Goal: Task Accomplishment & Management: Manage account settings

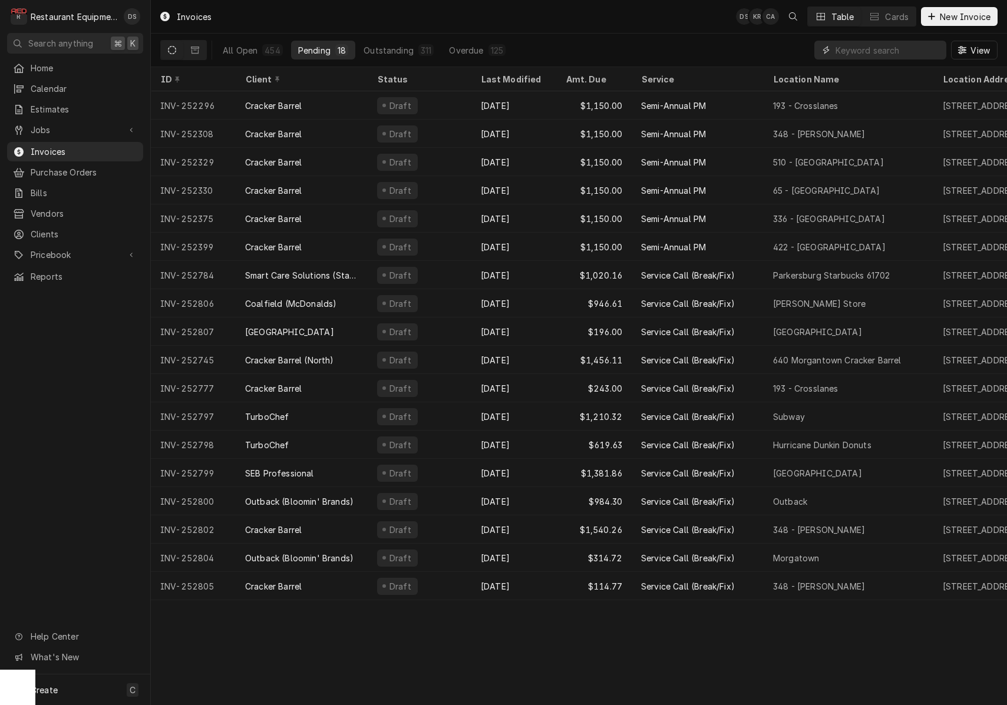
click at [848, 50] on input "Dynamic Content Wrapper" at bounding box center [887, 50] width 105 height 19
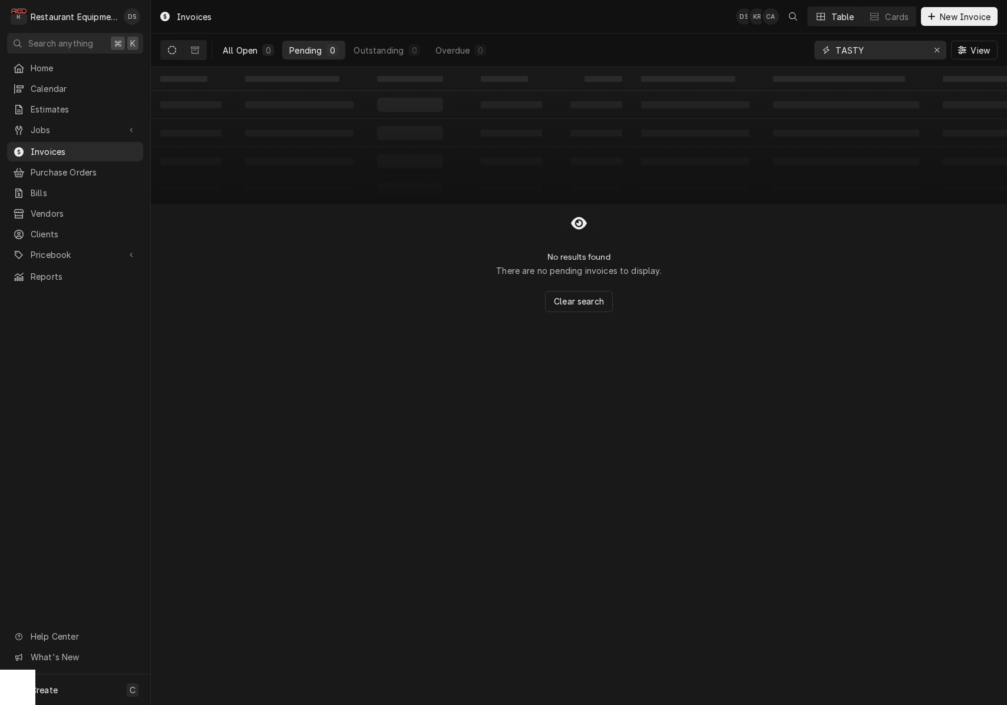
type input "TASTY"
drag, startPoint x: 256, startPoint y: 51, endPoint x: 243, endPoint y: 51, distance: 13.6
click at [251, 51] on div "All Open" at bounding box center [240, 50] width 35 height 12
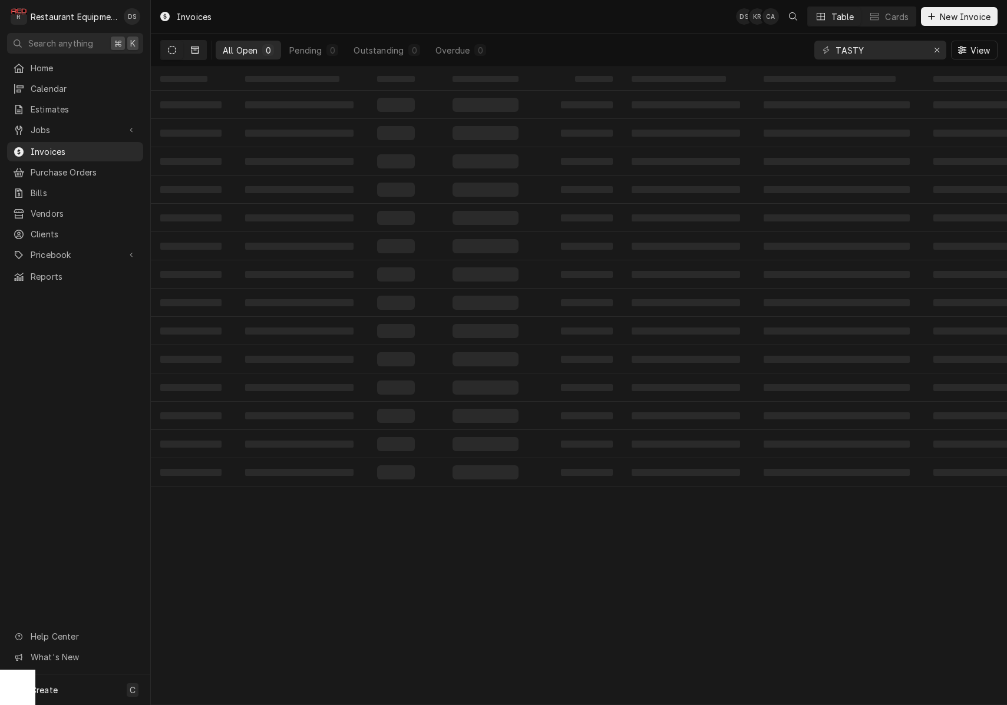
click at [194, 49] on icon "Dynamic Content Wrapper" at bounding box center [195, 50] width 8 height 8
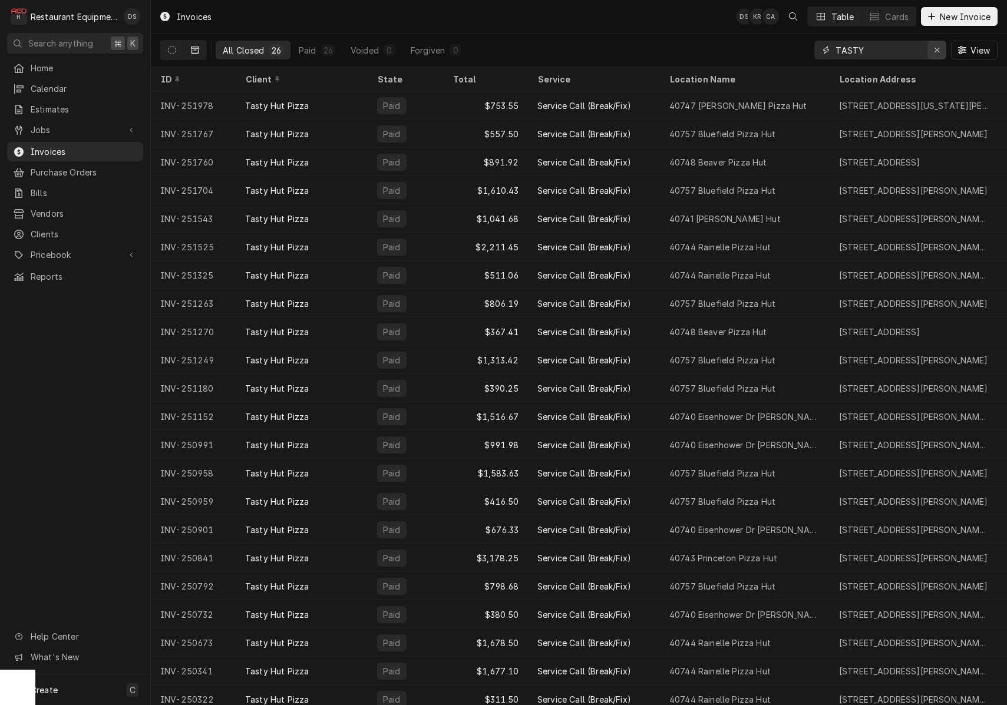
click at [936, 48] on icon "Erase input" at bounding box center [937, 50] width 6 height 8
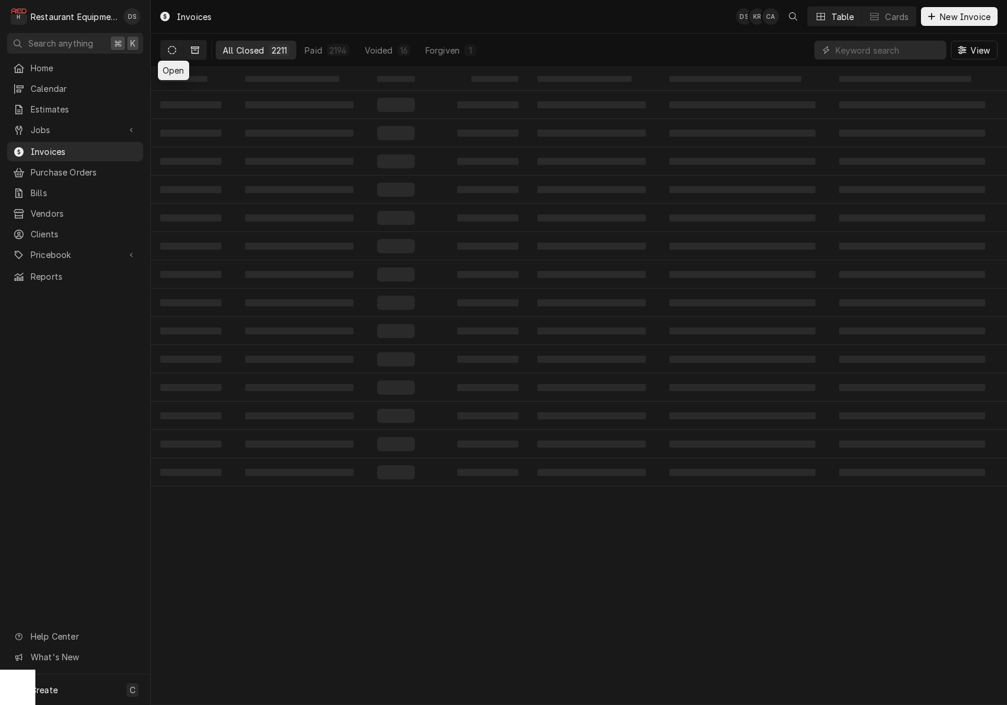
click at [176, 51] on icon "Dynamic Content Wrapper" at bounding box center [172, 50] width 8 height 8
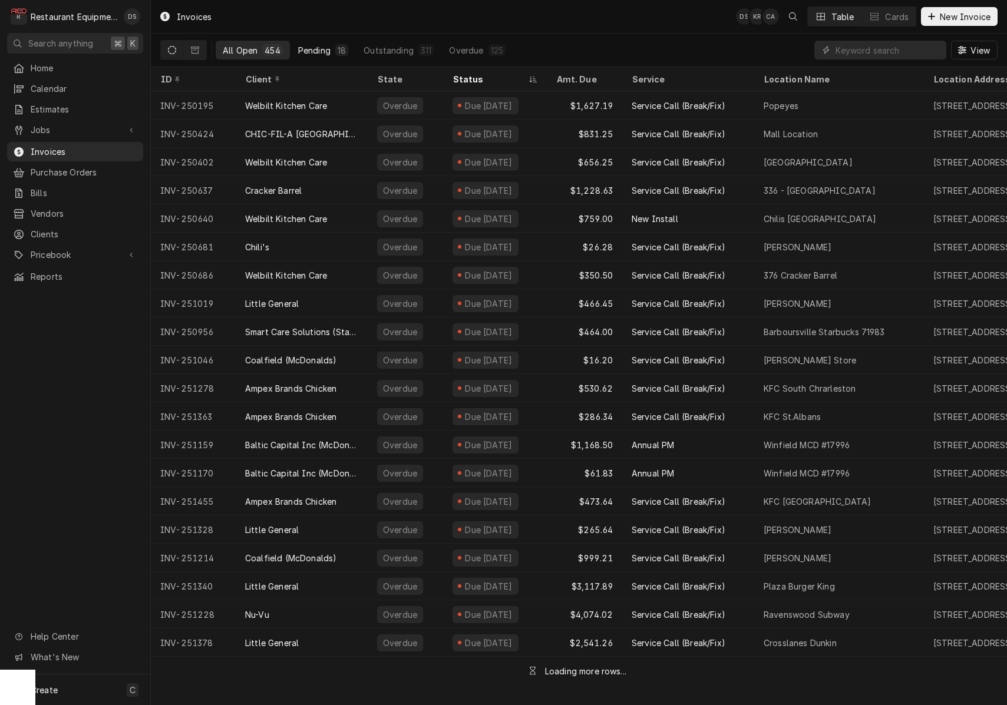
click at [326, 51] on div "Pending" at bounding box center [314, 50] width 32 height 12
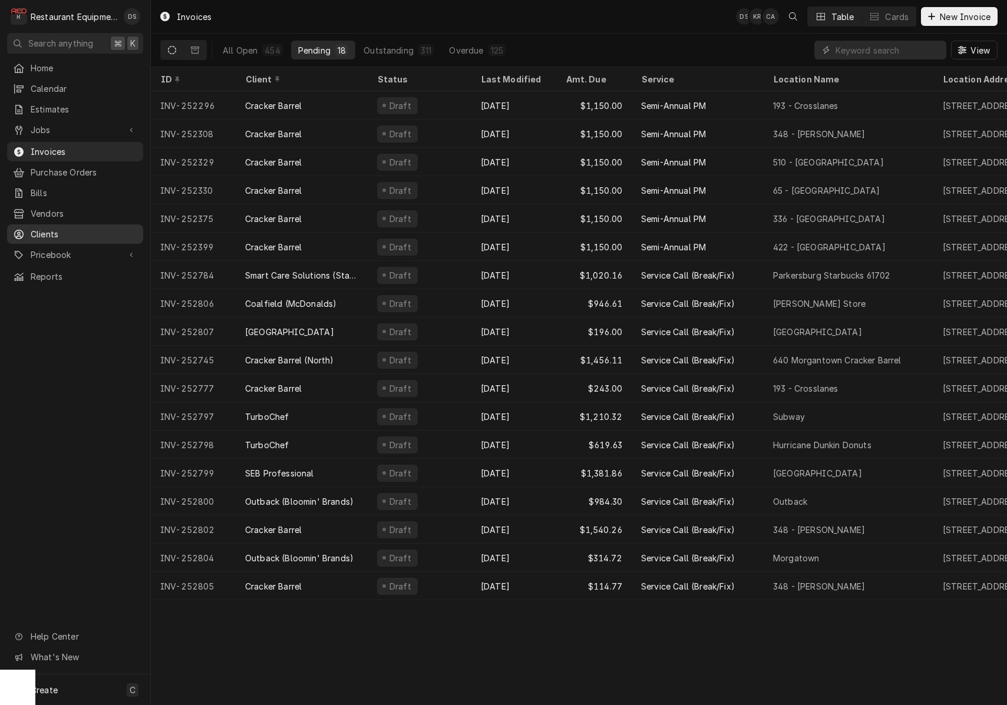
click at [58, 230] on span "Clients" at bounding box center [84, 234] width 107 height 12
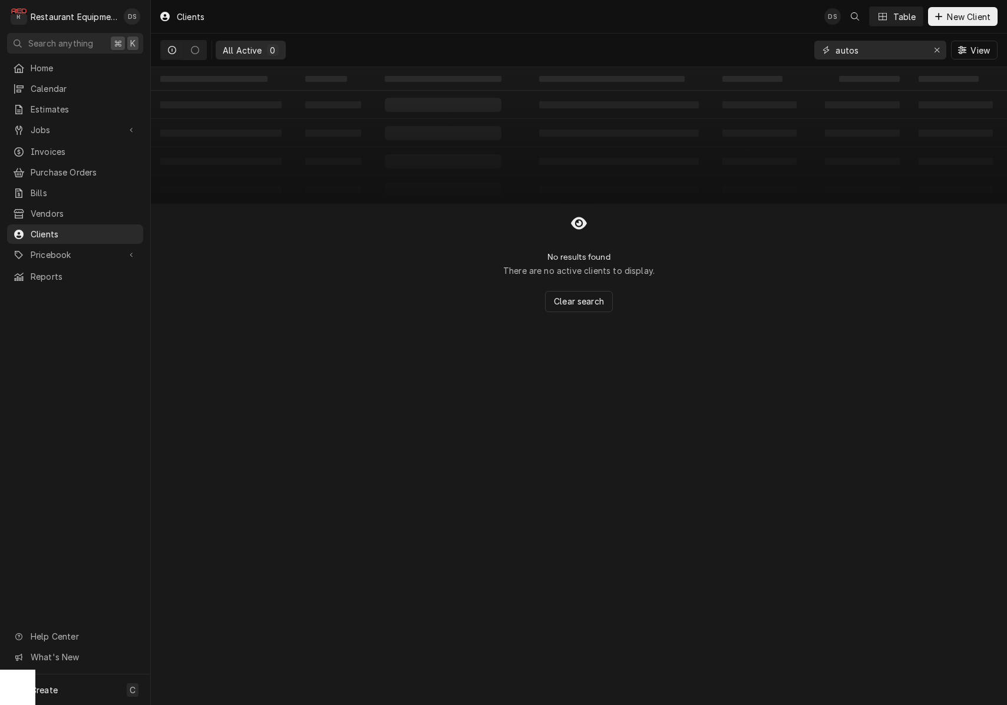
click at [930, 47] on button "Erase input" at bounding box center [936, 50] width 19 height 19
click at [896, 47] on input "Dynamic Content Wrapper" at bounding box center [890, 50] width 111 height 19
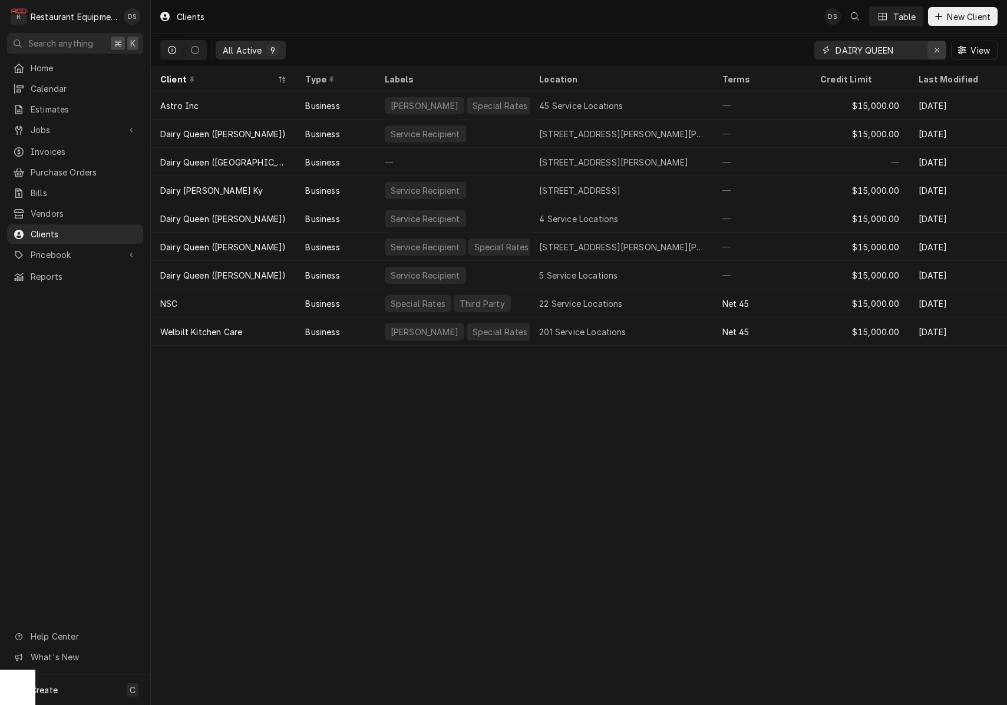
type input "DAIRY QUEEN"
click at [936, 49] on icon "Erase input" at bounding box center [936, 50] width 5 height 5
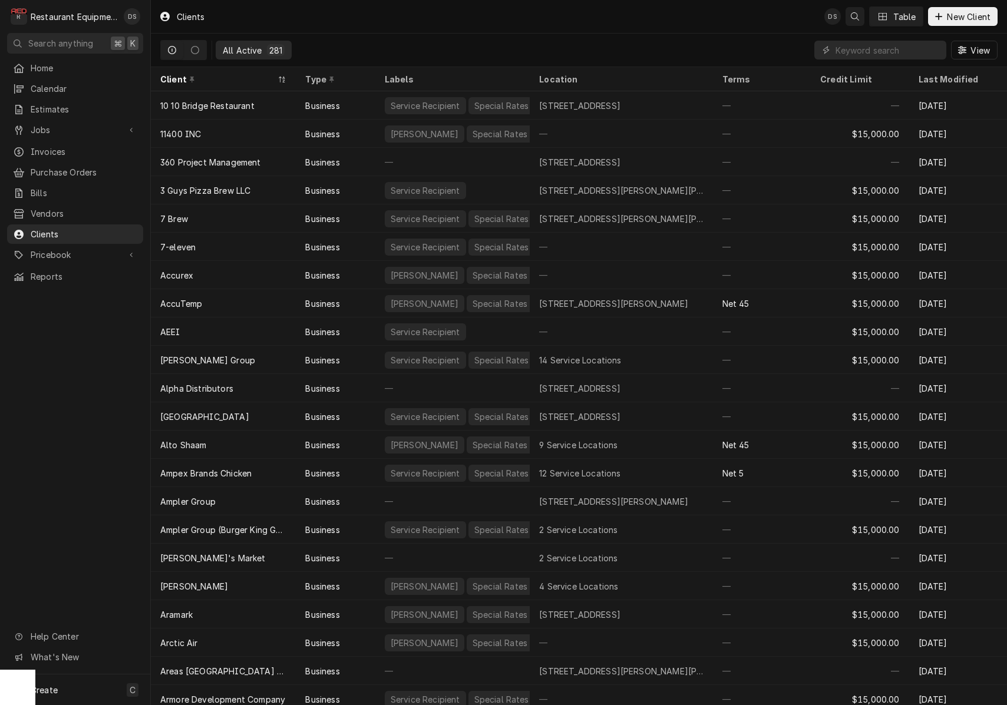
click at [855, 18] on icon "Open search" at bounding box center [855, 16] width 8 height 8
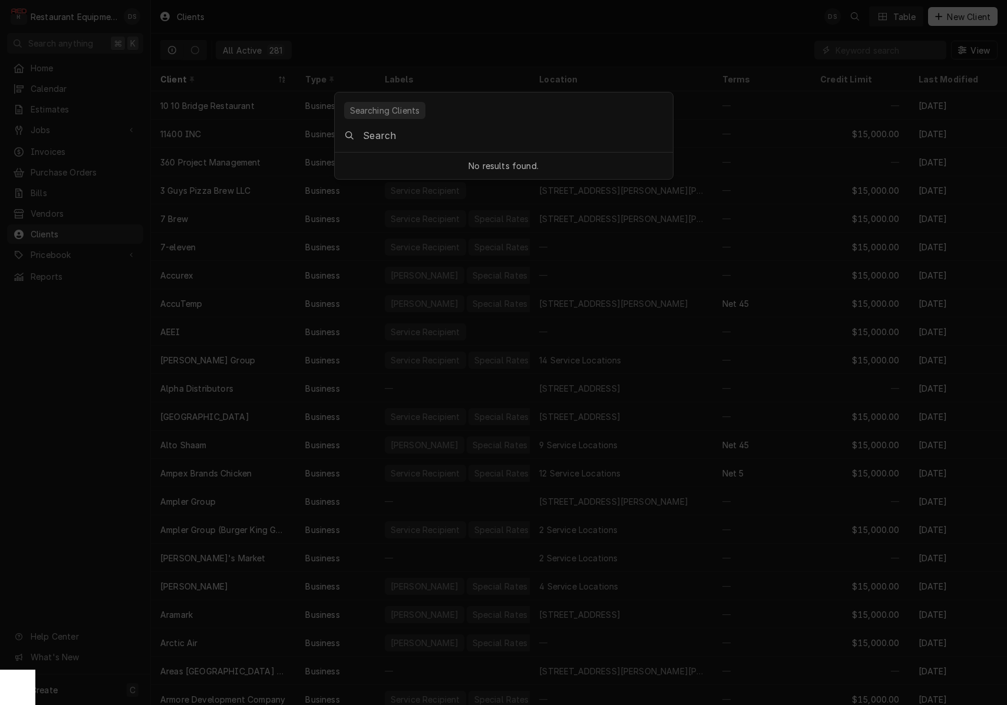
click at [579, 141] on input "Global Command Menu" at bounding box center [517, 135] width 309 height 33
type input "MOE"
click at [892, 157] on body "R Restaurant Equipment Diagnostics DS Search anything ⌘ K Home Calendar Estimat…" at bounding box center [503, 352] width 1007 height 705
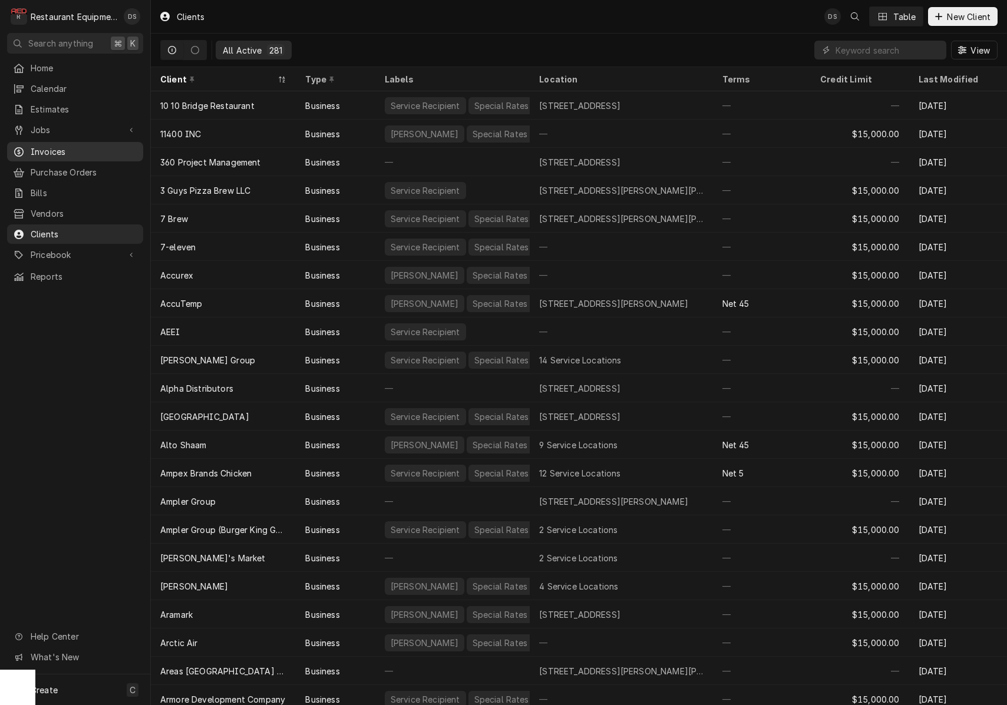
click at [88, 146] on span "Invoices" at bounding box center [84, 152] width 107 height 12
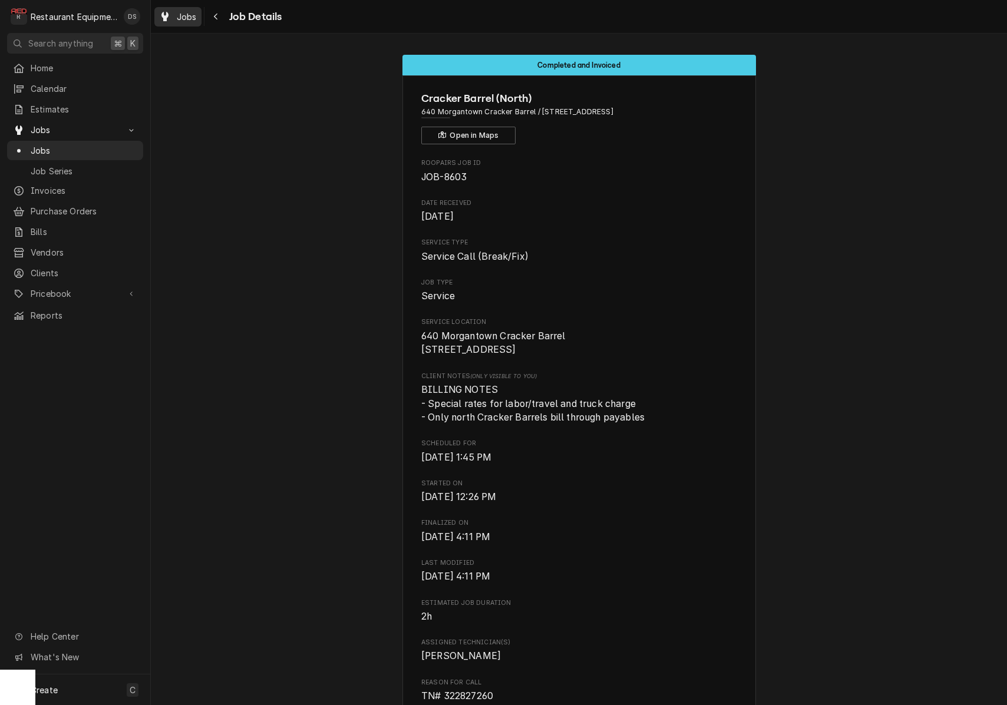
scroll to position [2309, 0]
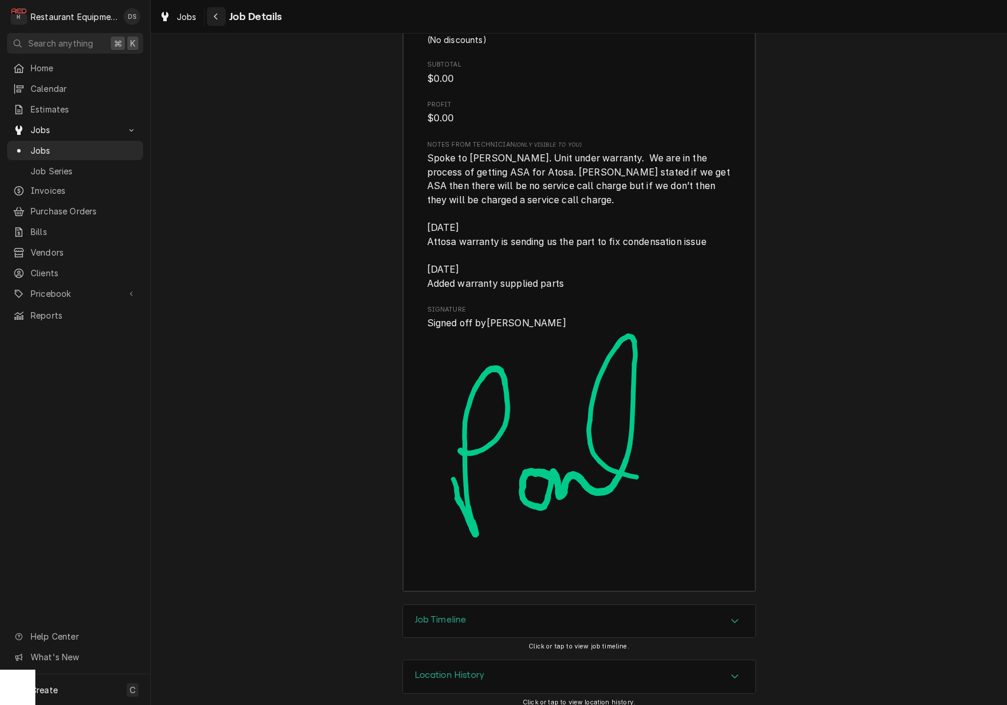
click at [208, 18] on button "Navigate back" at bounding box center [216, 16] width 19 height 19
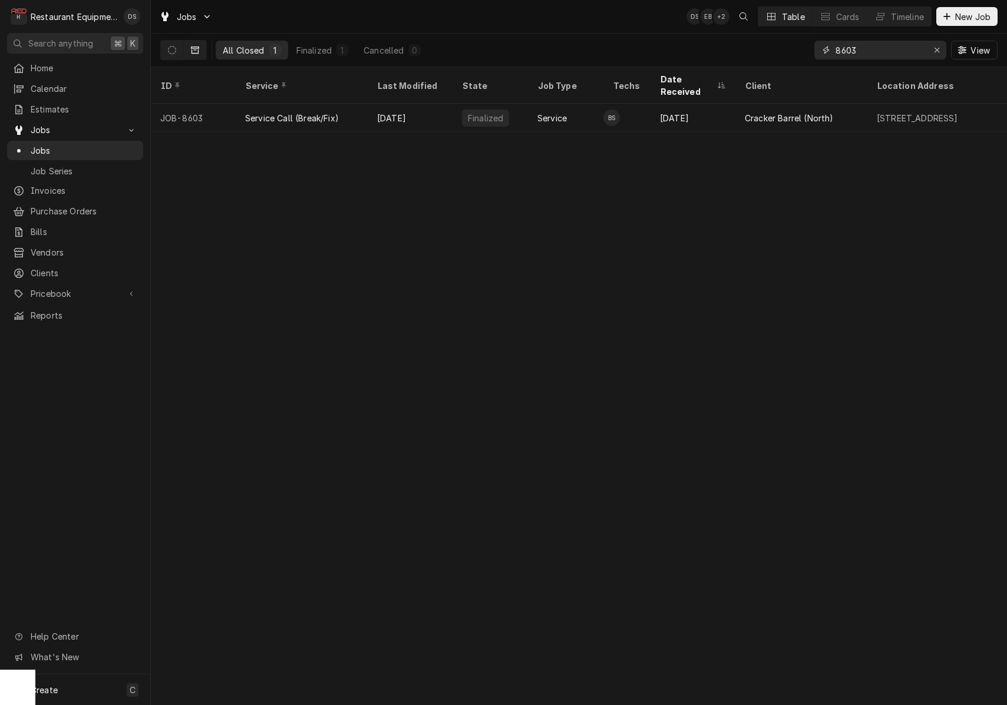
click at [938, 45] on div "Erase input" at bounding box center [937, 50] width 12 height 12
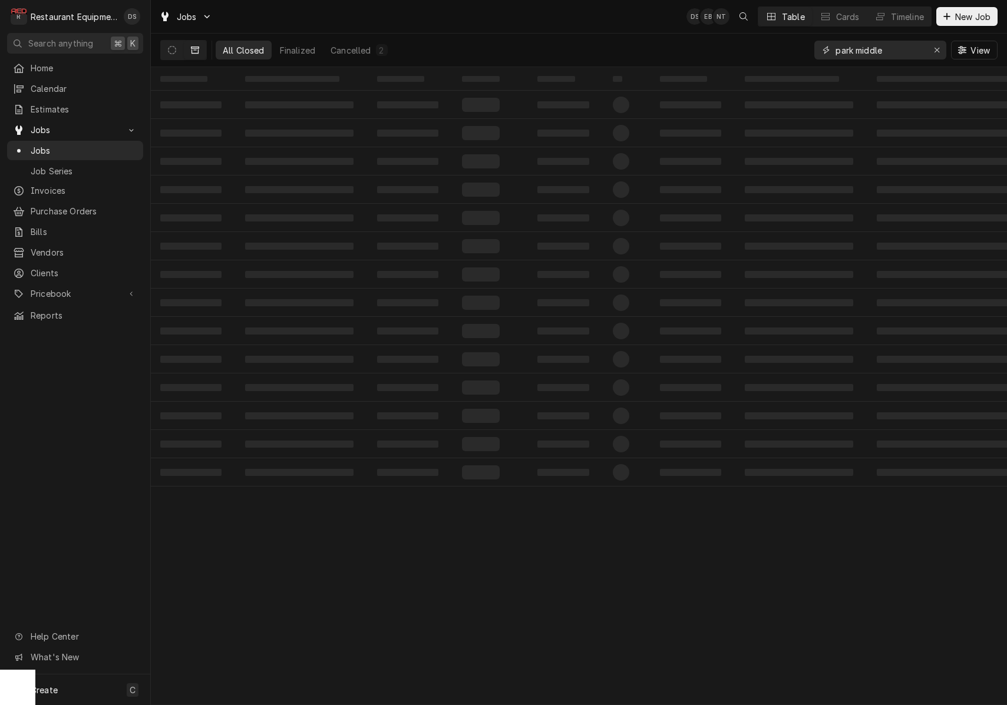
type input "park middle"
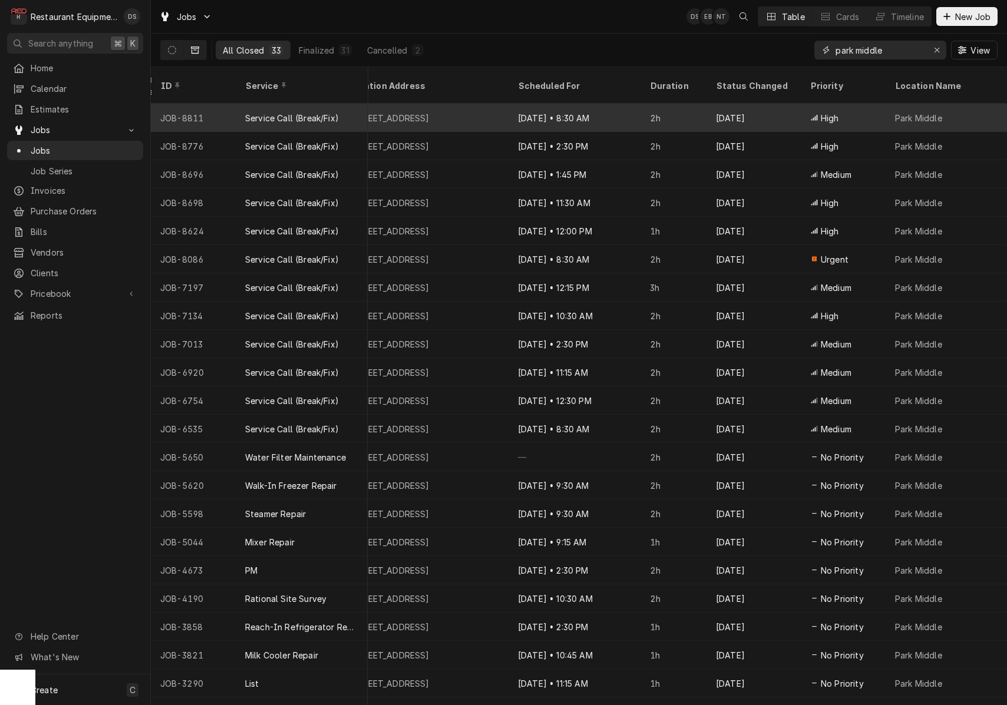
scroll to position [0, 529]
click at [716, 104] on div "Sep 8" at bounding box center [753, 118] width 94 height 28
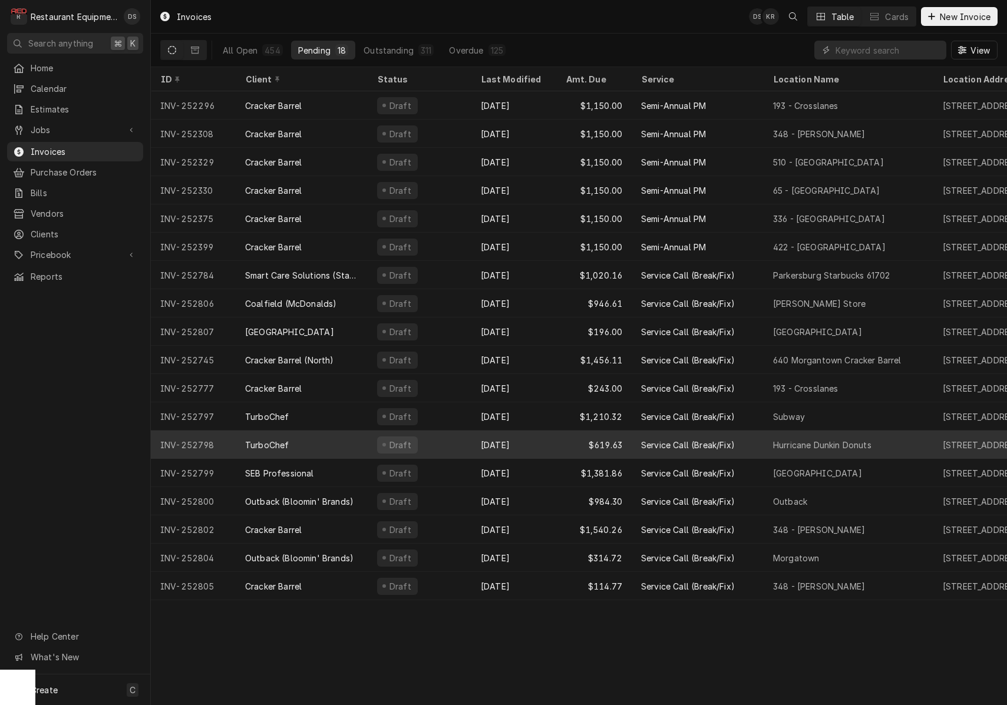
click at [441, 441] on div "Draft" at bounding box center [420, 445] width 104 height 28
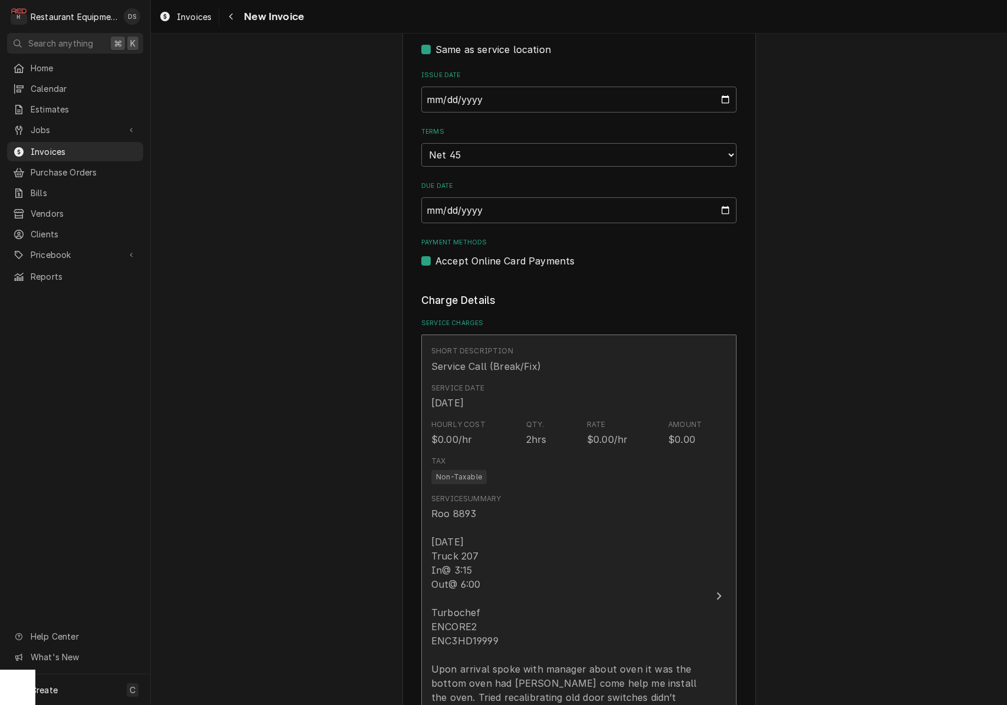
scroll to position [460, 0]
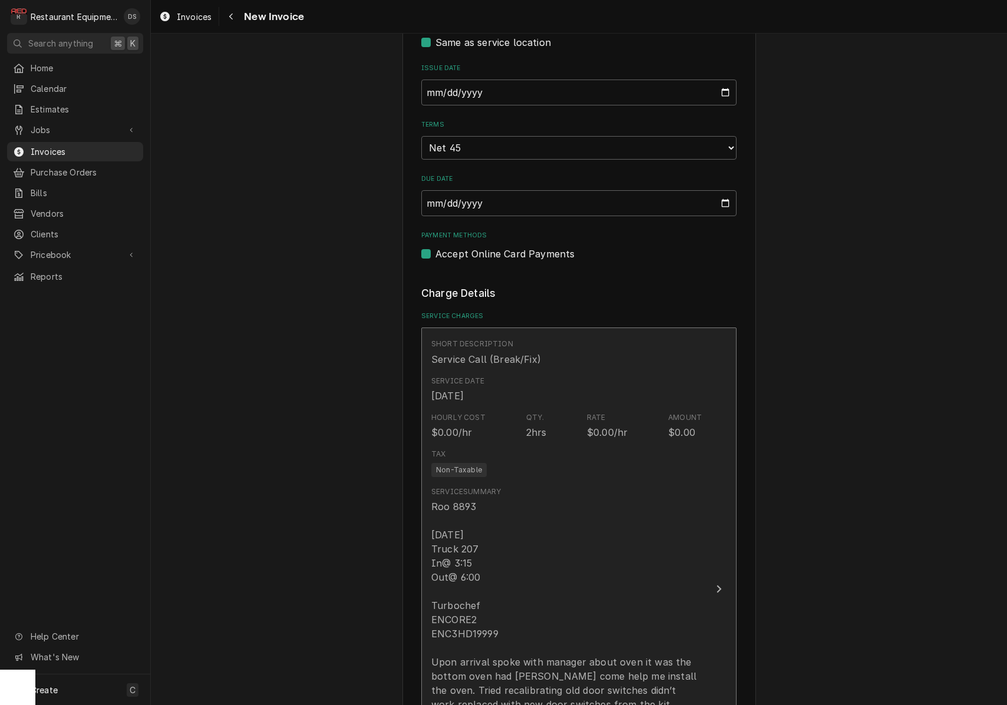
click at [528, 445] on div "Tax Non-Taxable" at bounding box center [566, 463] width 270 height 38
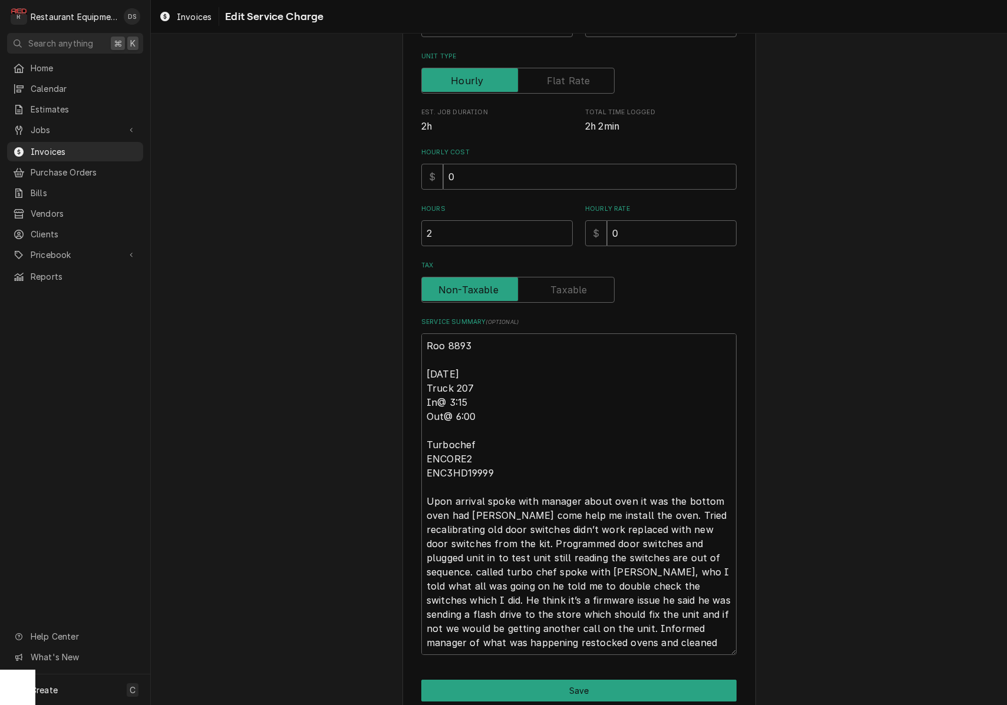
scroll to position [180, 0]
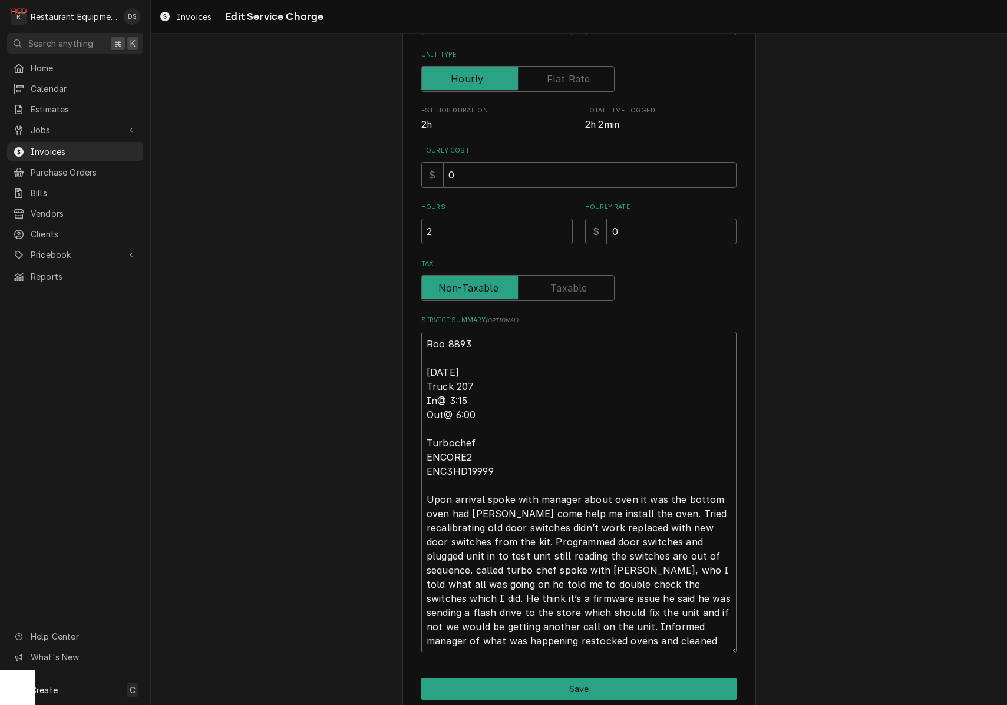
drag, startPoint x: 427, startPoint y: 363, endPoint x: 614, endPoint y: 632, distance: 327.5
click at [618, 641] on textarea "Roo 8893 09/15/2025 Truck 207 In@ 3:15 Out@ 6:00 Turbochef ENCORE2 ENC3HD19999 …" at bounding box center [578, 493] width 315 height 322
click at [599, 682] on button "Save" at bounding box center [578, 689] width 315 height 22
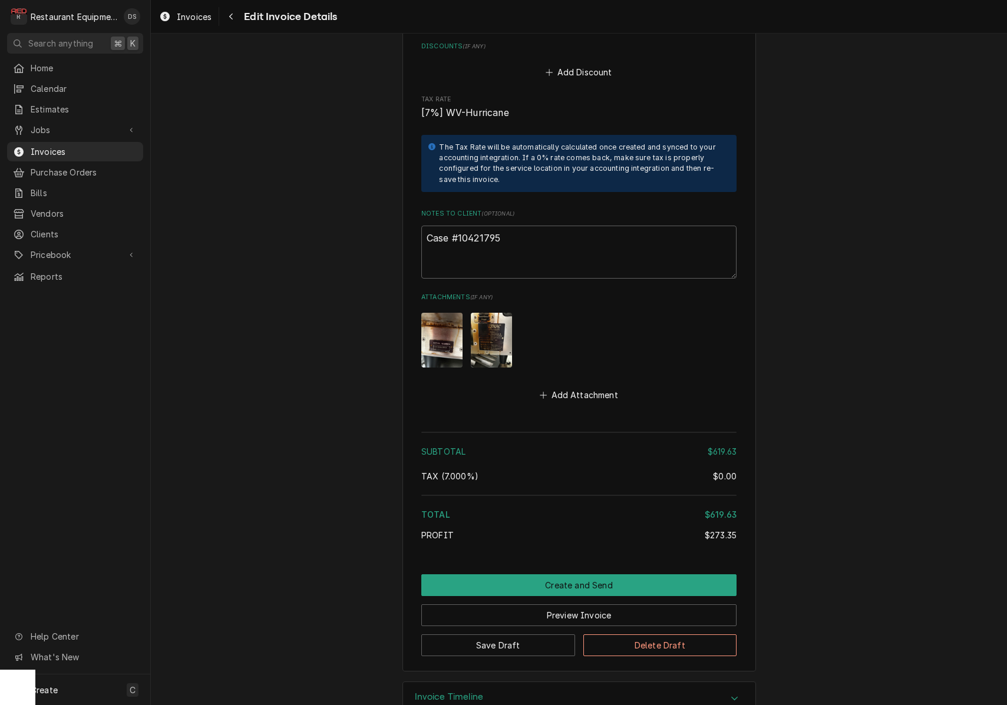
scroll to position [2600, 0]
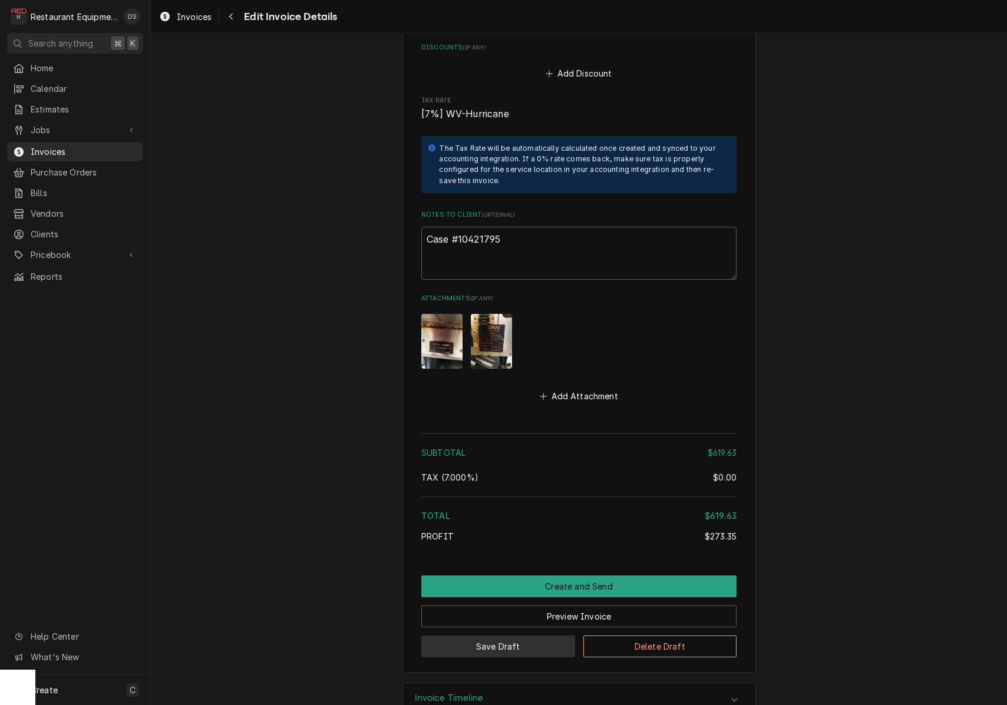
click at [525, 636] on button "Save Draft" at bounding box center [498, 647] width 154 height 22
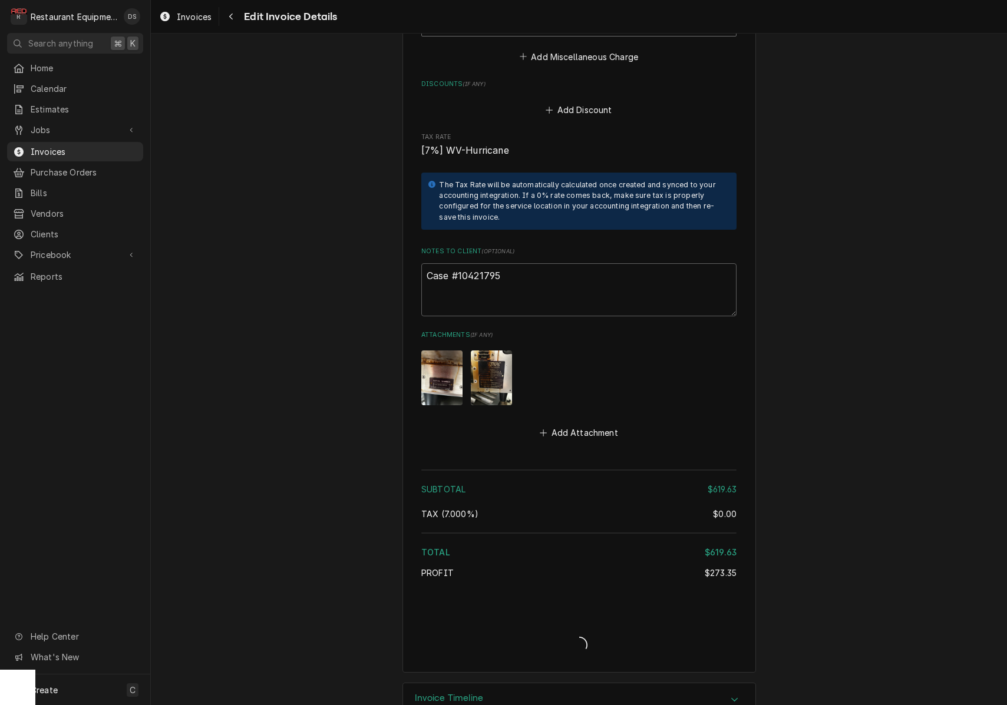
type textarea "x"
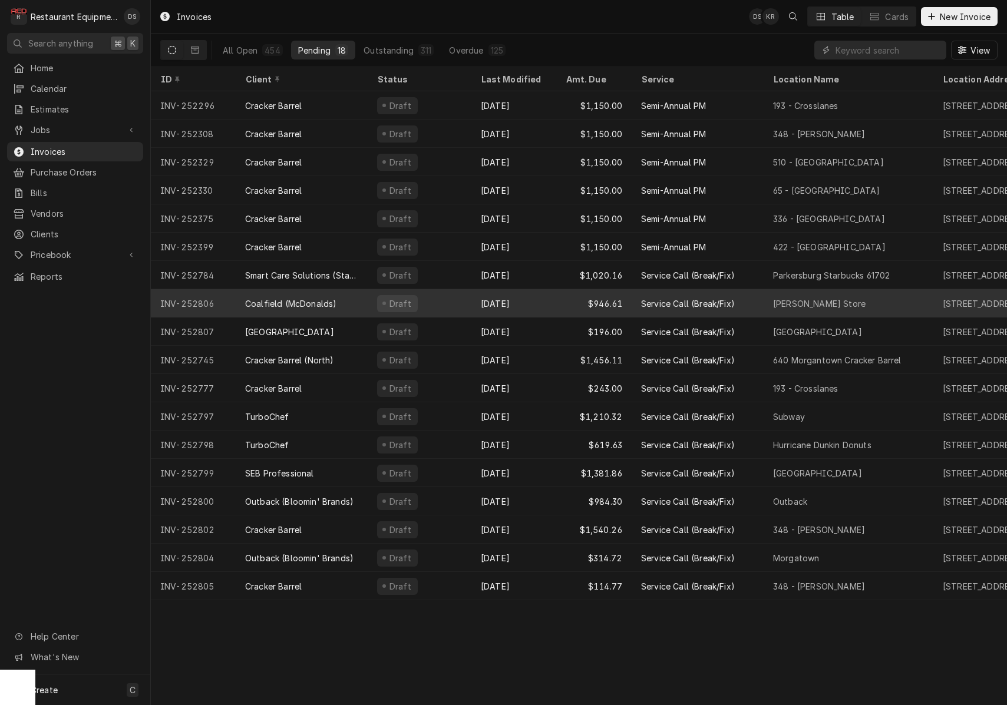
click at [453, 302] on div "Draft" at bounding box center [420, 303] width 104 height 28
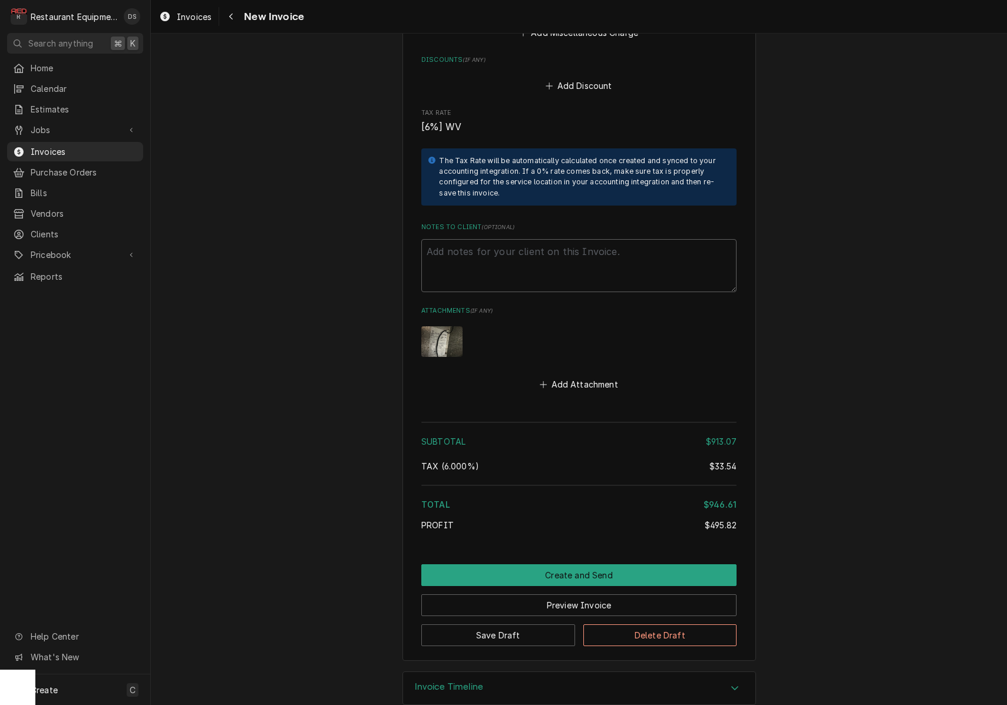
scroll to position [3042, 0]
click at [567, 565] on button "Create and Send" at bounding box center [578, 576] width 315 height 22
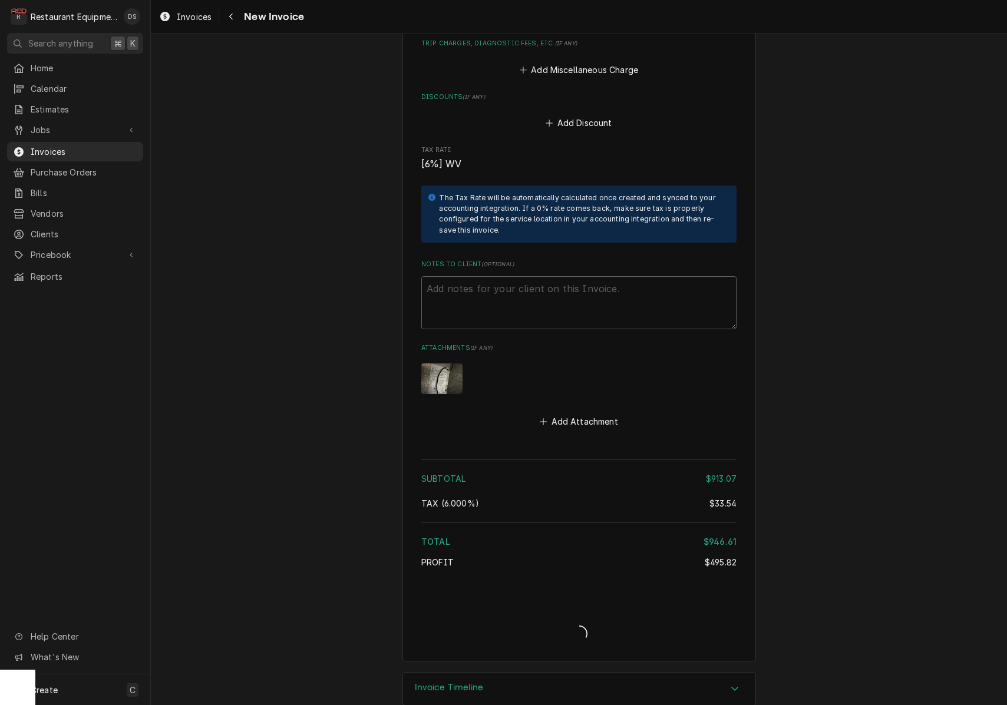
type textarea "x"
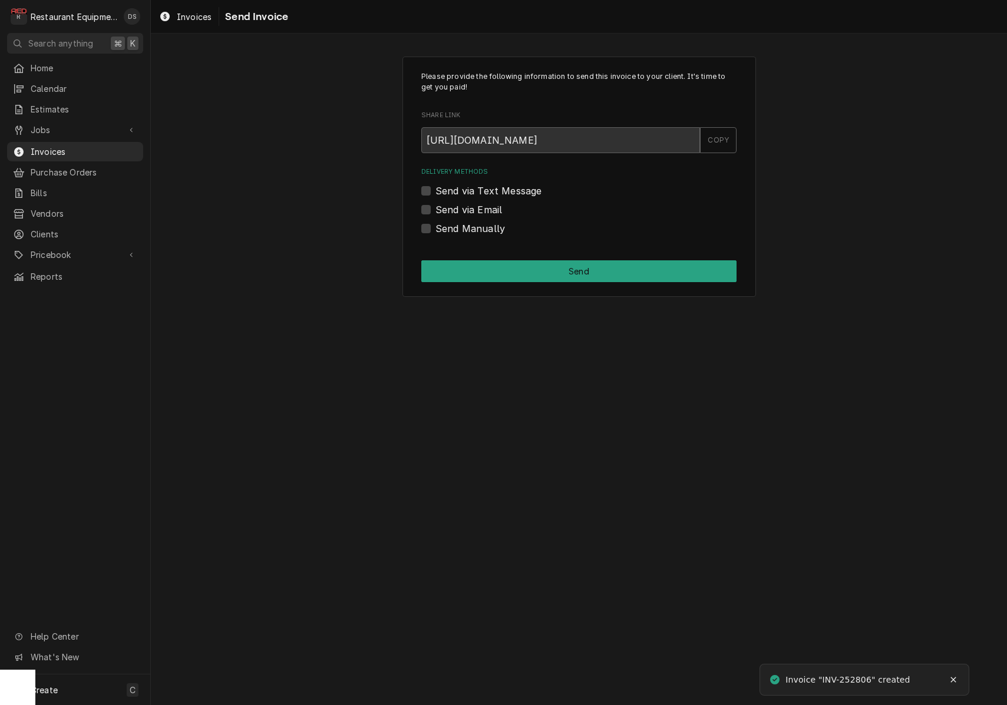
click at [435, 206] on label "Send via Email" at bounding box center [468, 210] width 67 height 14
click at [435, 206] on input "Send via Email" at bounding box center [592, 216] width 315 height 26
checkbox input "true"
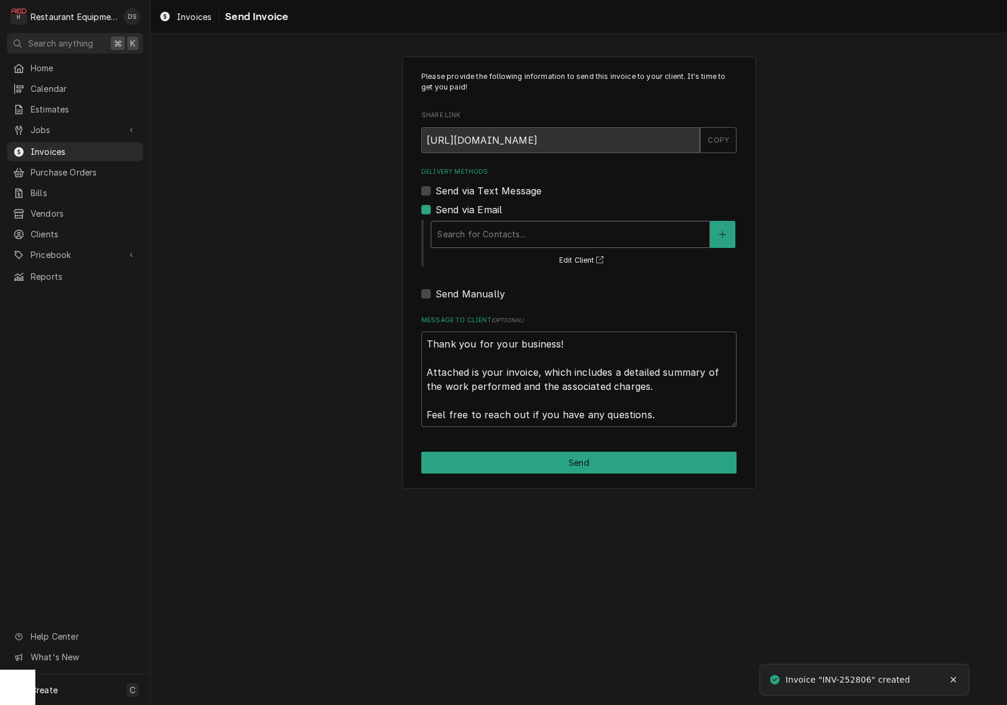
click at [490, 230] on div "Search for Contacts..." at bounding box center [570, 234] width 266 height 12
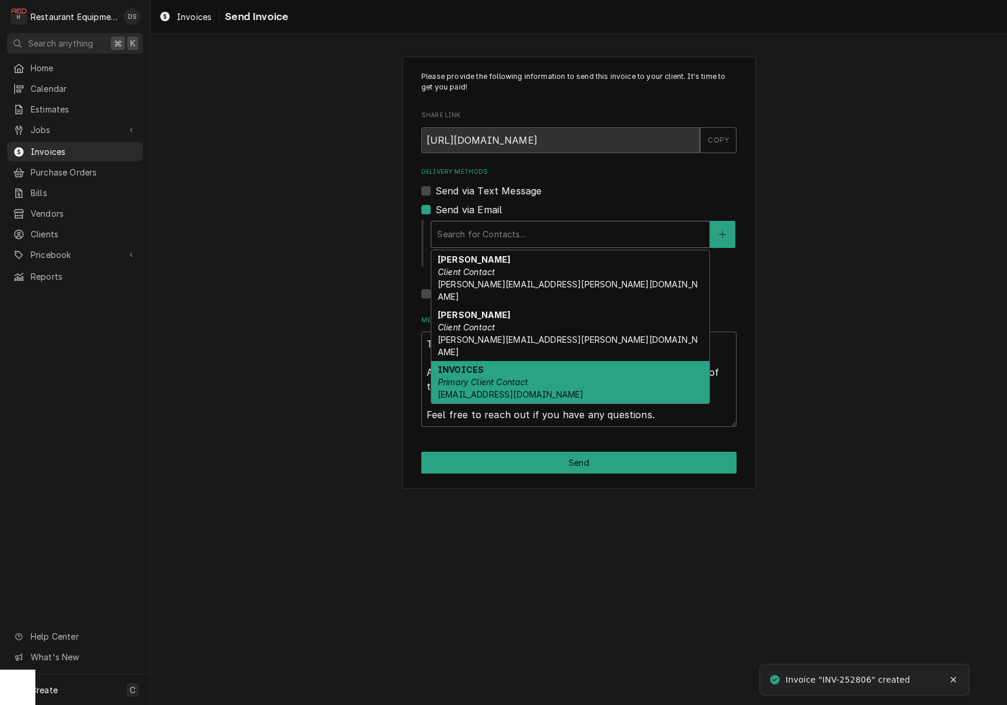
click at [494, 361] on div "INVOICES Primary Client Contact Coalfield.mac@us.stores.mcd.com" at bounding box center [570, 382] width 278 height 43
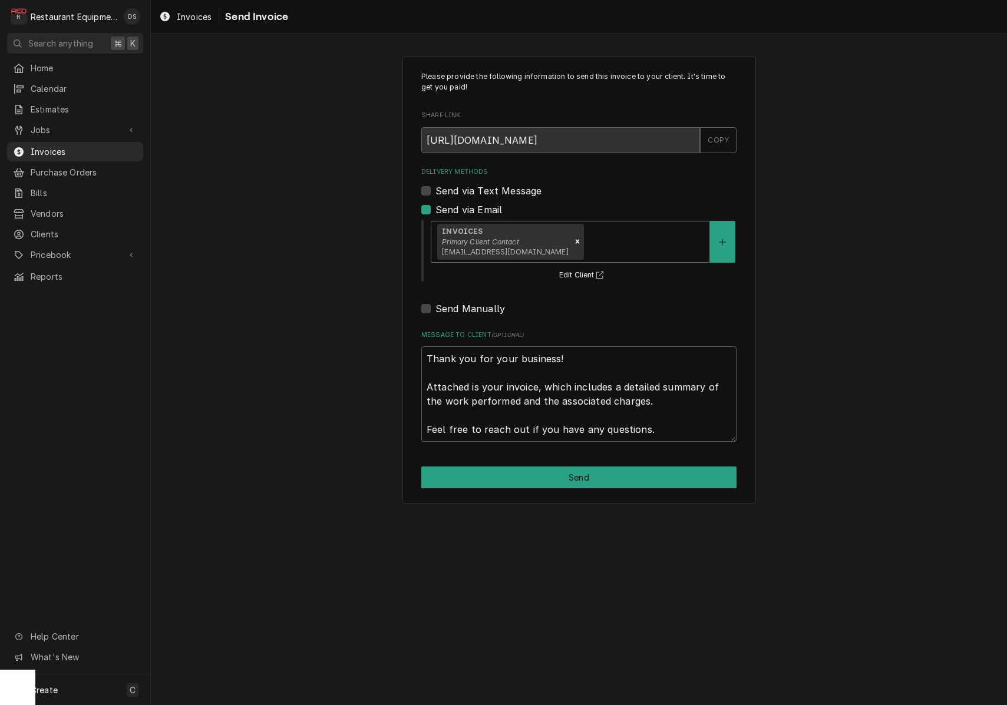
click at [557, 467] on button "Send" at bounding box center [578, 478] width 315 height 22
type textarea "x"
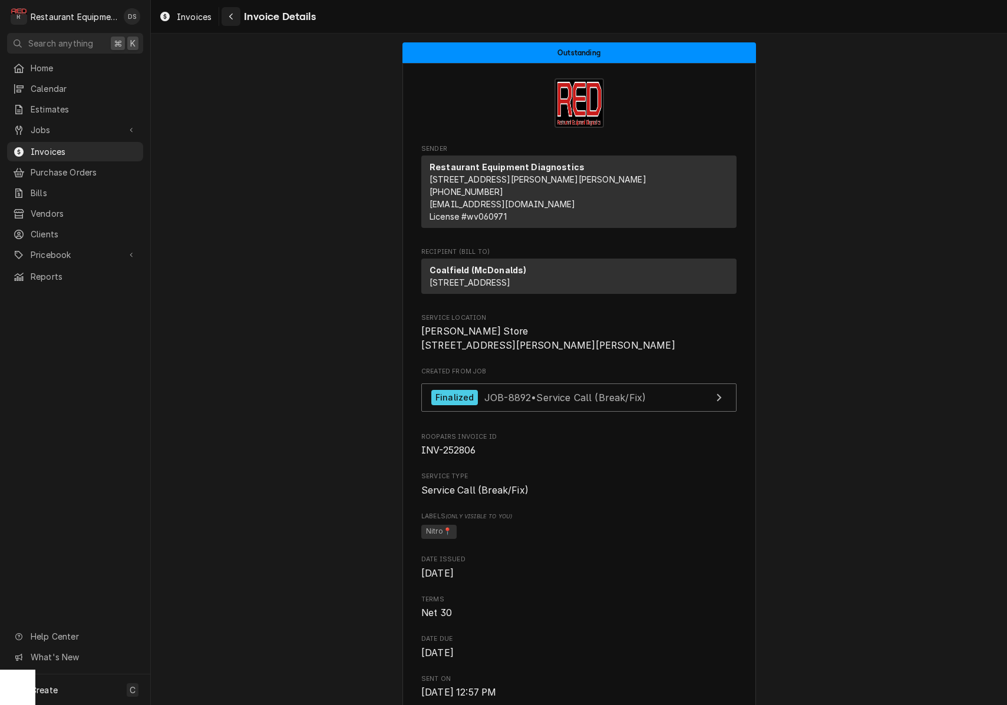
click at [234, 20] on div "Navigate back" at bounding box center [231, 17] width 12 height 12
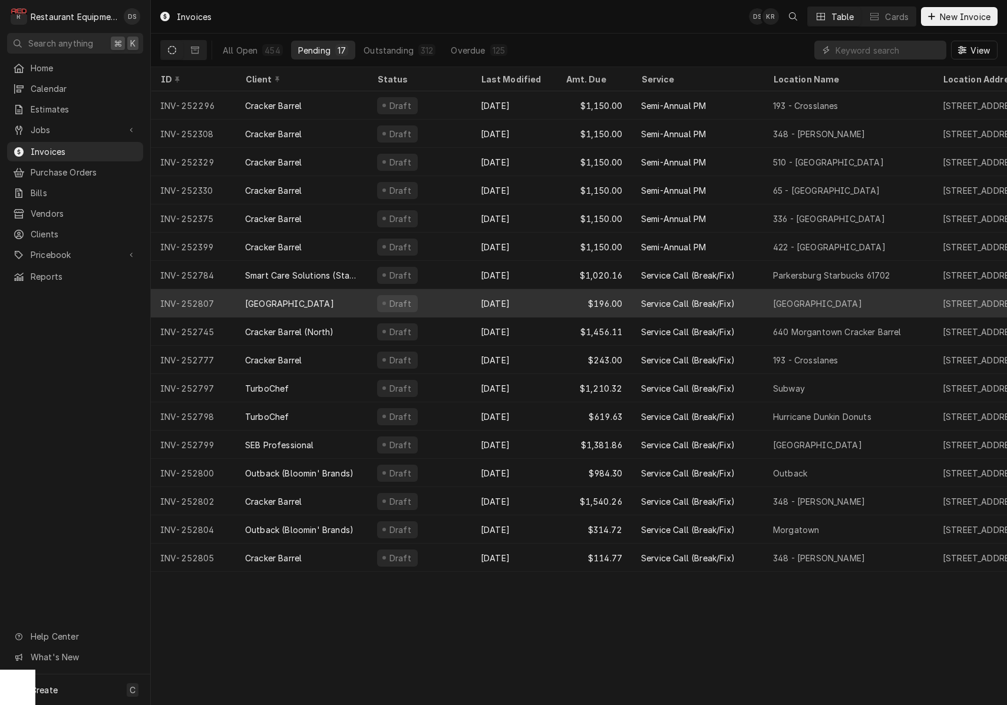
click at [448, 304] on div "Draft" at bounding box center [420, 303] width 104 height 28
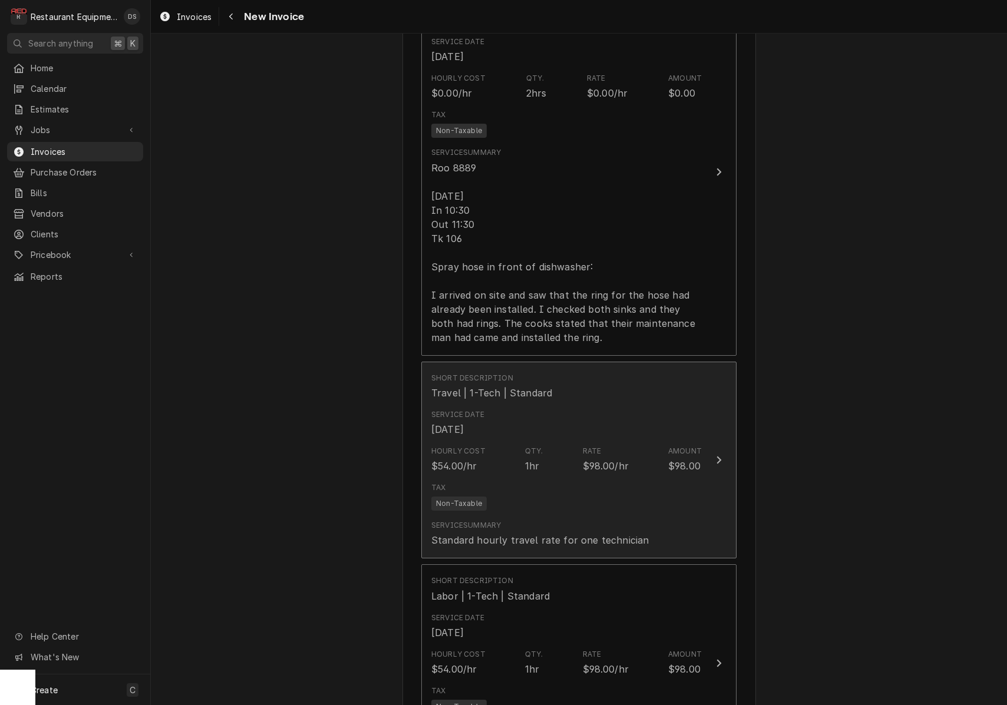
scroll to position [1142, 0]
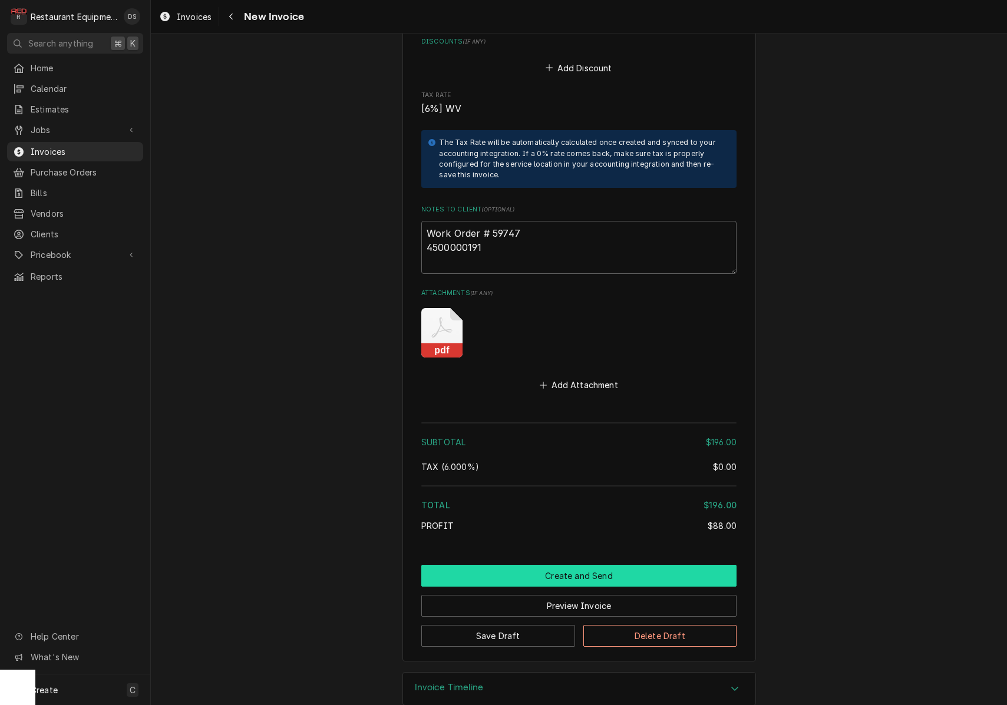
click at [579, 565] on button "Create and Send" at bounding box center [578, 576] width 315 height 22
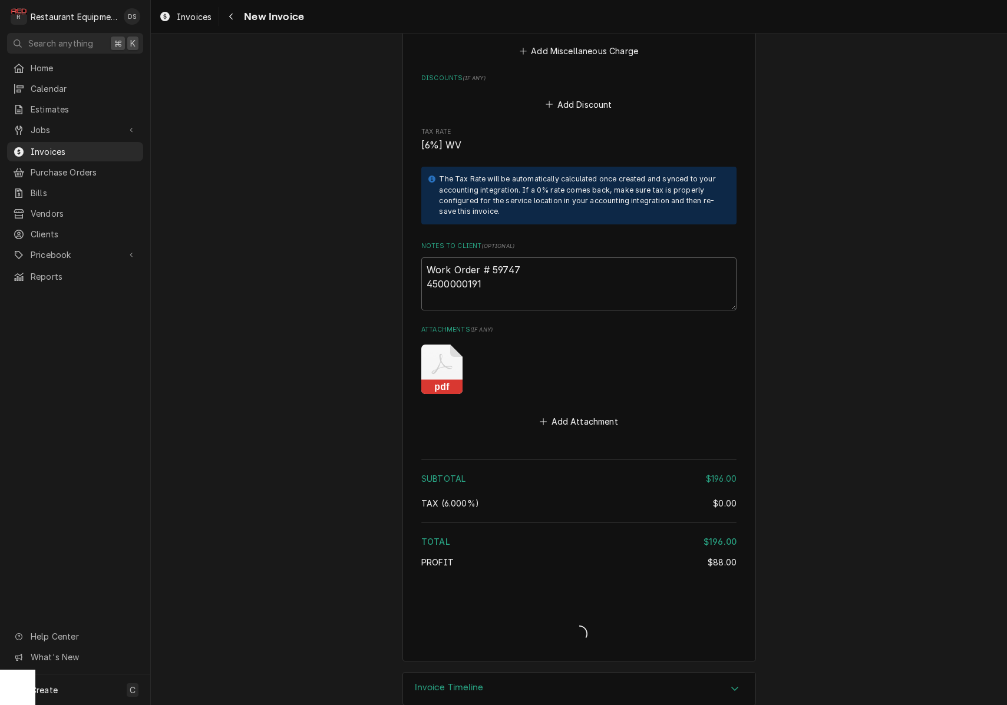
type textarea "x"
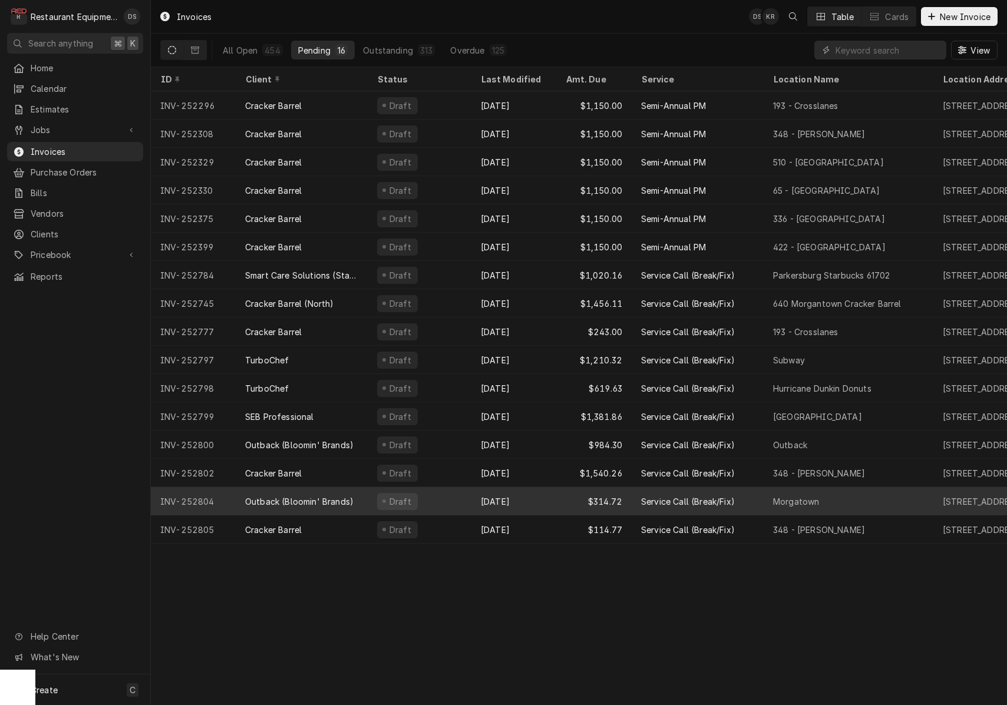
click at [431, 499] on div "Draft" at bounding box center [420, 501] width 104 height 28
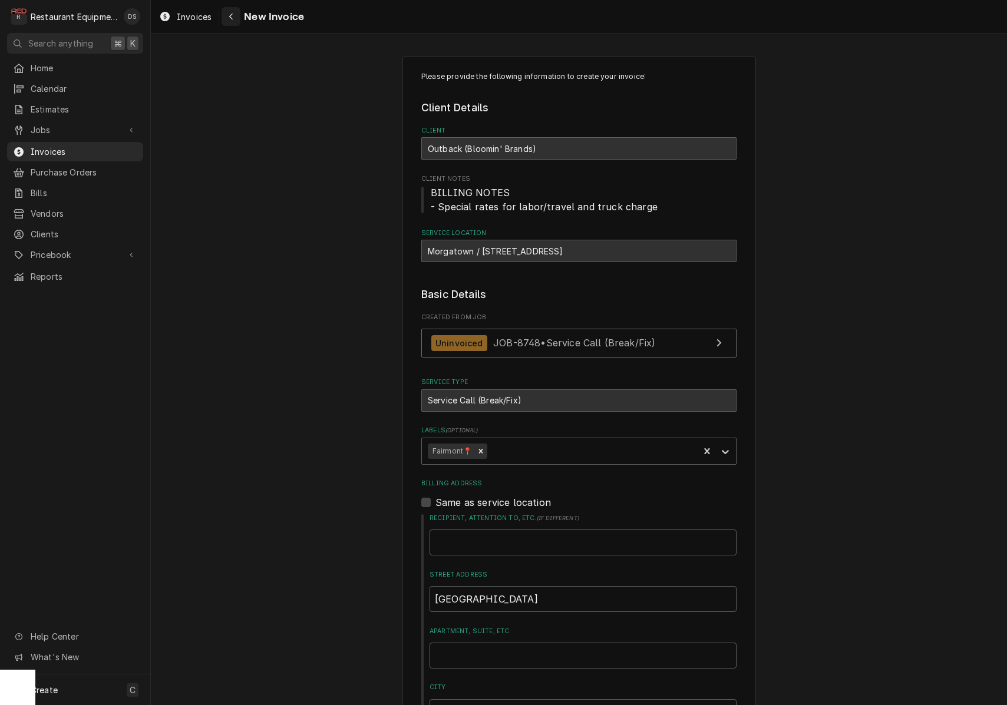
click at [237, 18] on div "Navigate back" at bounding box center [231, 17] width 12 height 12
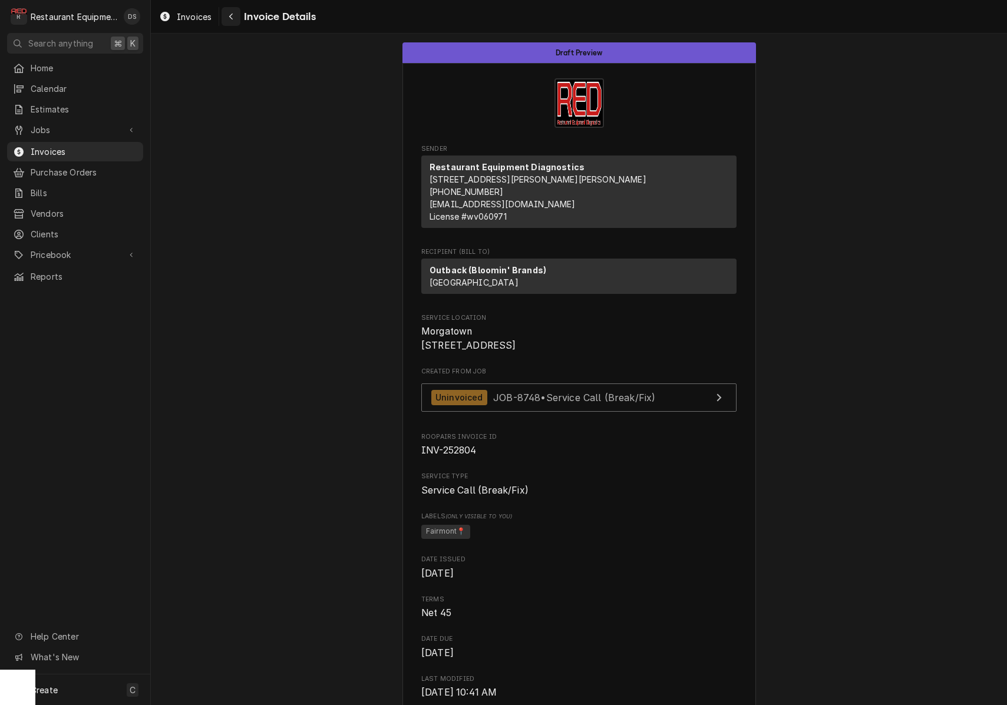
click at [233, 17] on icon "Navigate back" at bounding box center [231, 16] width 5 height 8
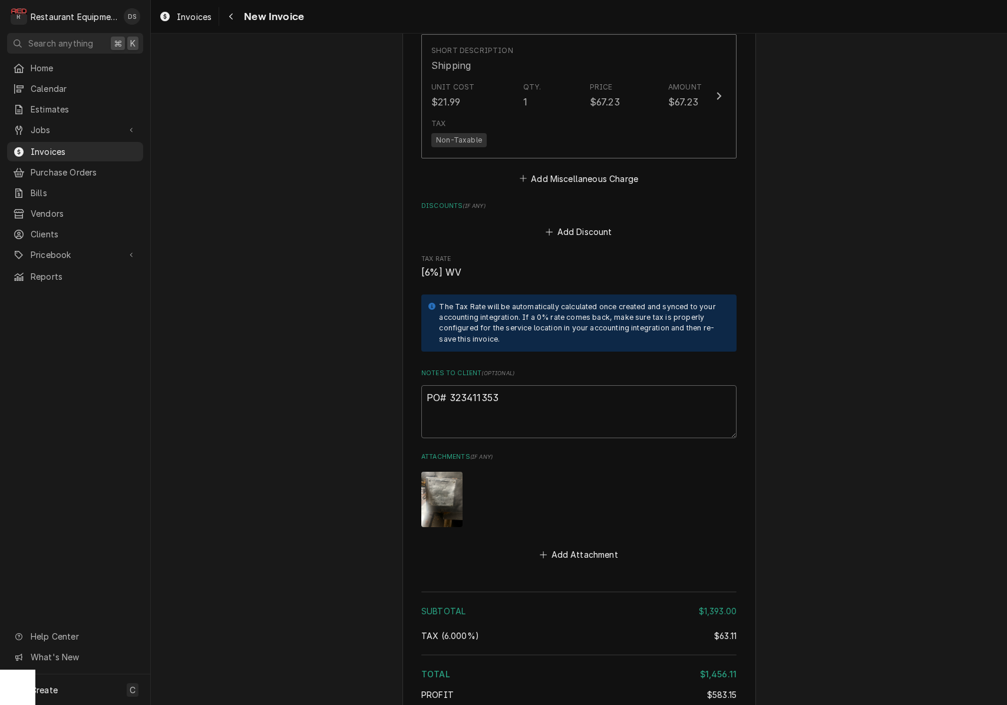
scroll to position [3976, 0]
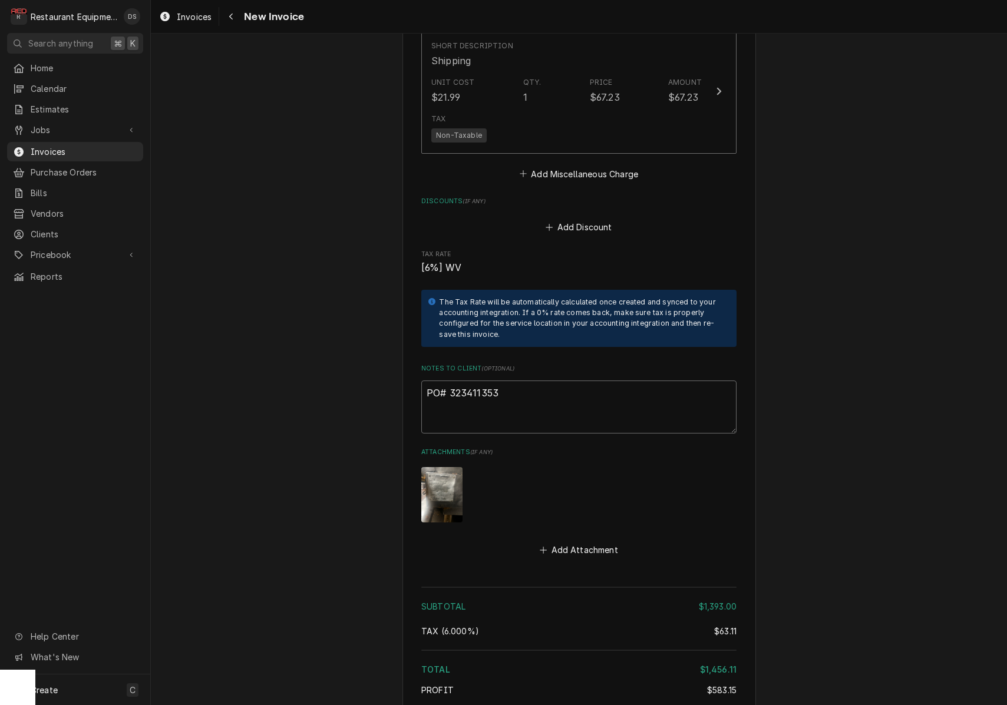
drag, startPoint x: 510, startPoint y: 359, endPoint x: 451, endPoint y: 359, distance: 58.9
click at [451, 381] on textarea "PO# 323411353" at bounding box center [578, 407] width 315 height 53
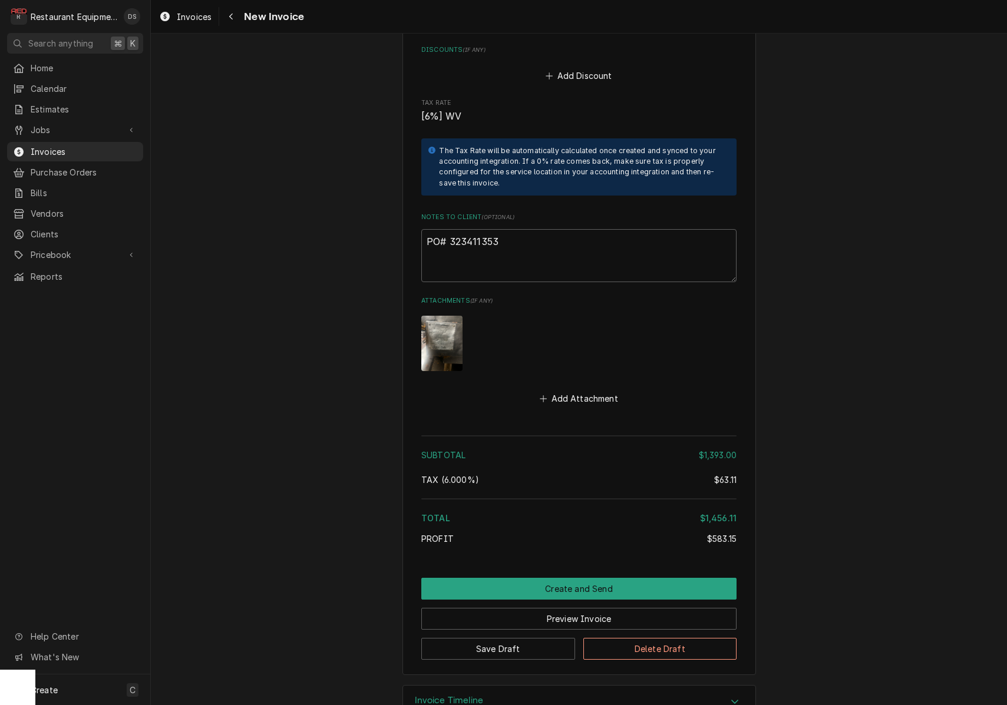
click at [586, 608] on button "Preview Invoice" at bounding box center [578, 619] width 315 height 22
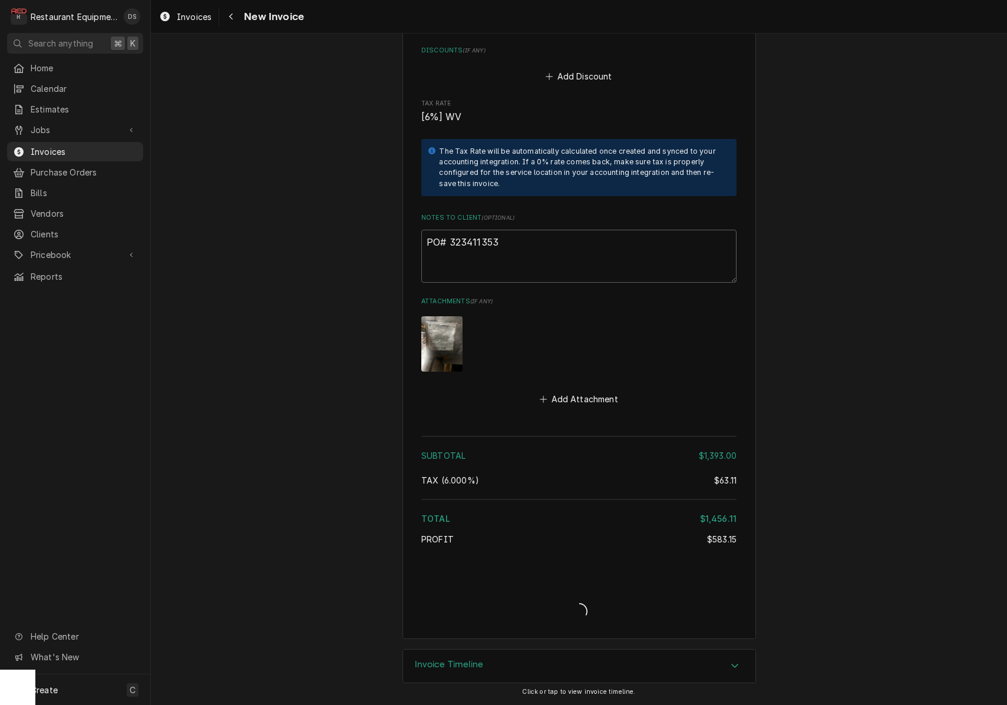
scroll to position [4091, 0]
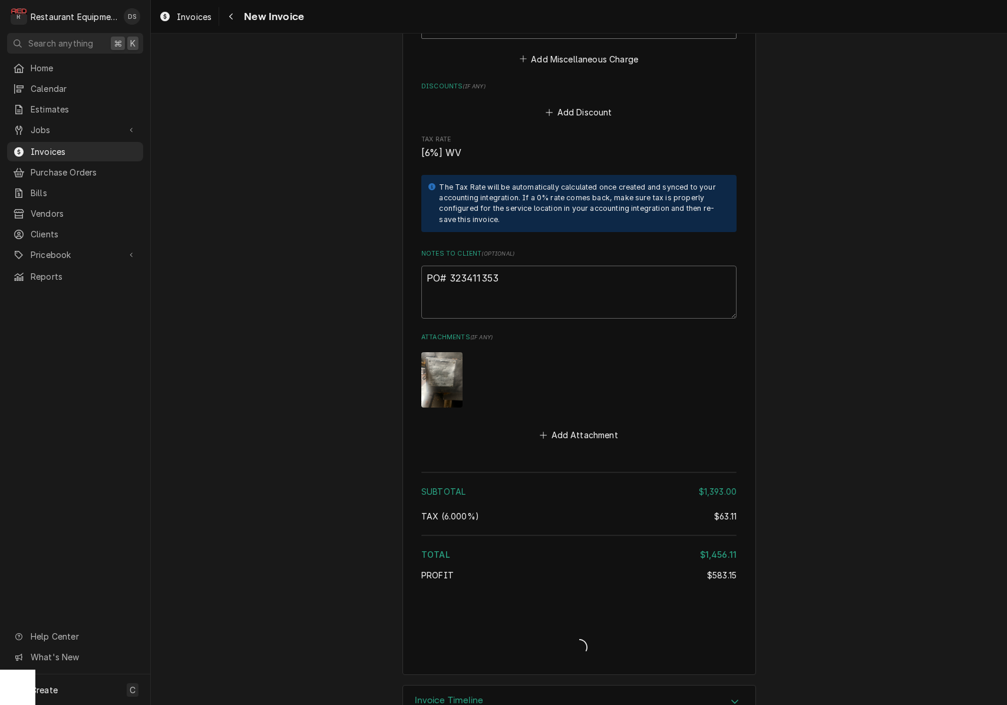
type textarea "x"
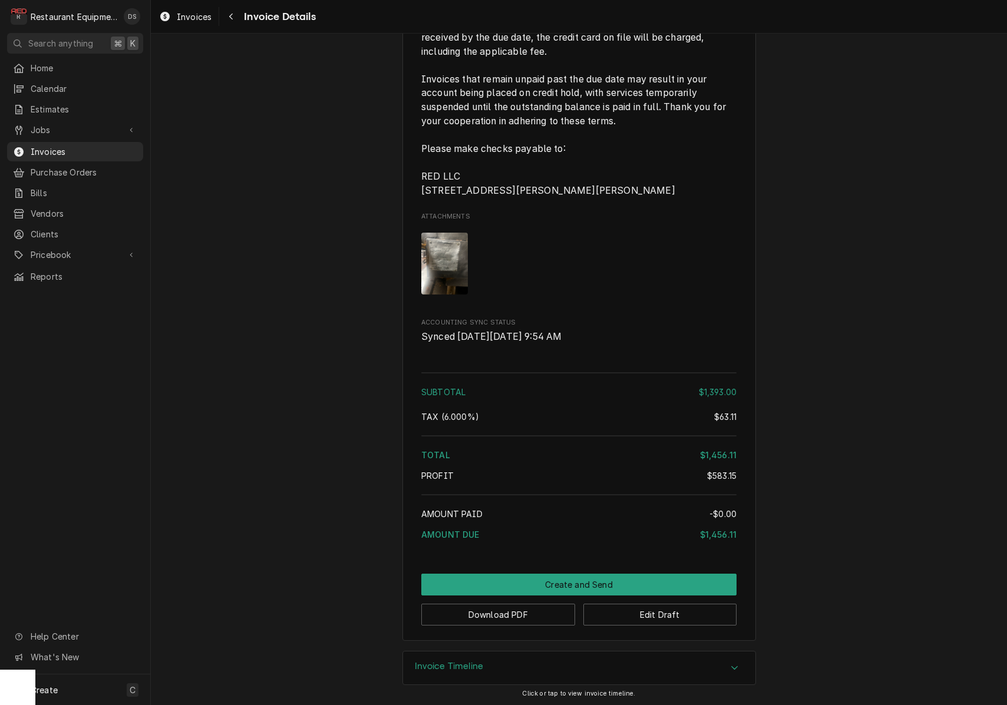
scroll to position [3430, 0]
click at [520, 619] on button "Download PDF" at bounding box center [498, 615] width 154 height 22
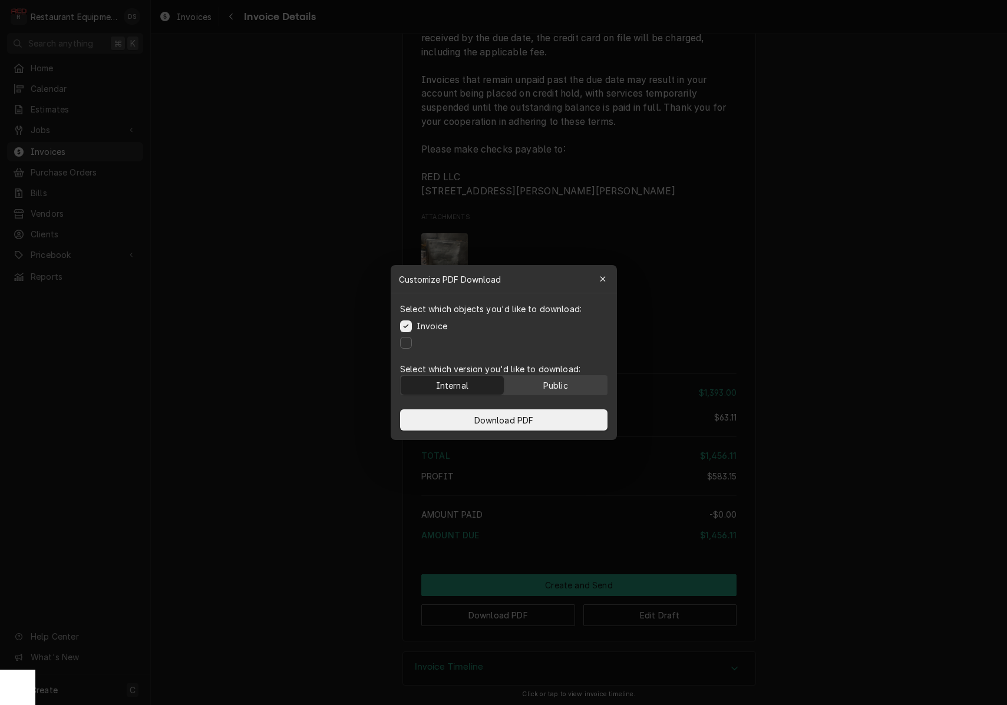
click at [563, 395] on div "Select which version you'd like to download: Internal Public" at bounding box center [504, 379] width 226 height 42
click at [561, 390] on div "Public" at bounding box center [555, 385] width 25 height 12
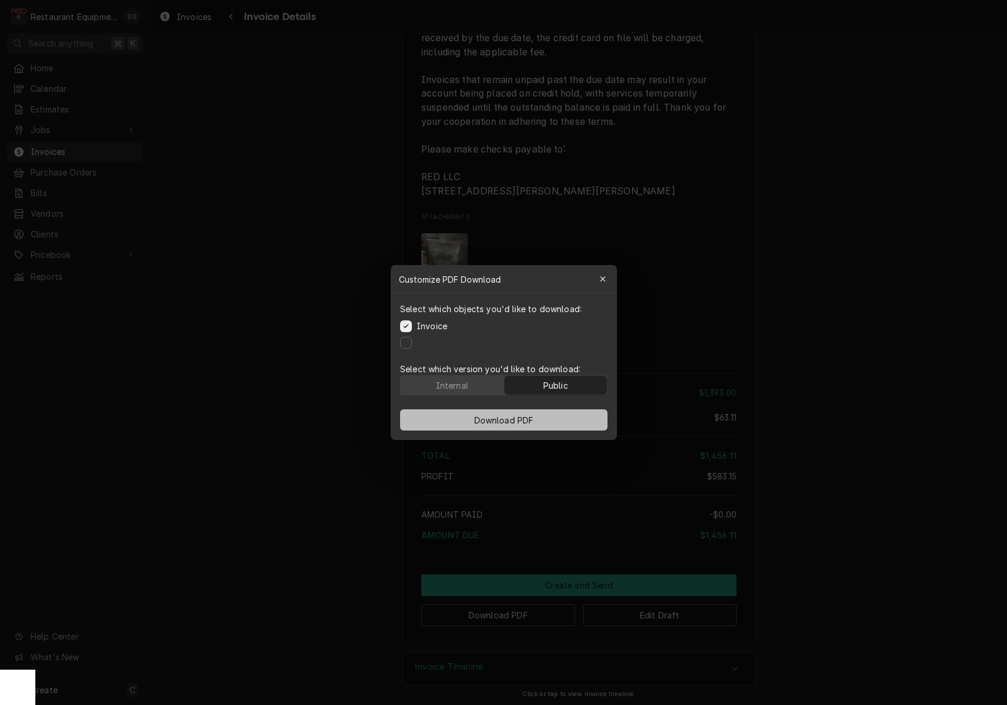
click at [539, 419] on button "Download PDF" at bounding box center [503, 419] width 207 height 21
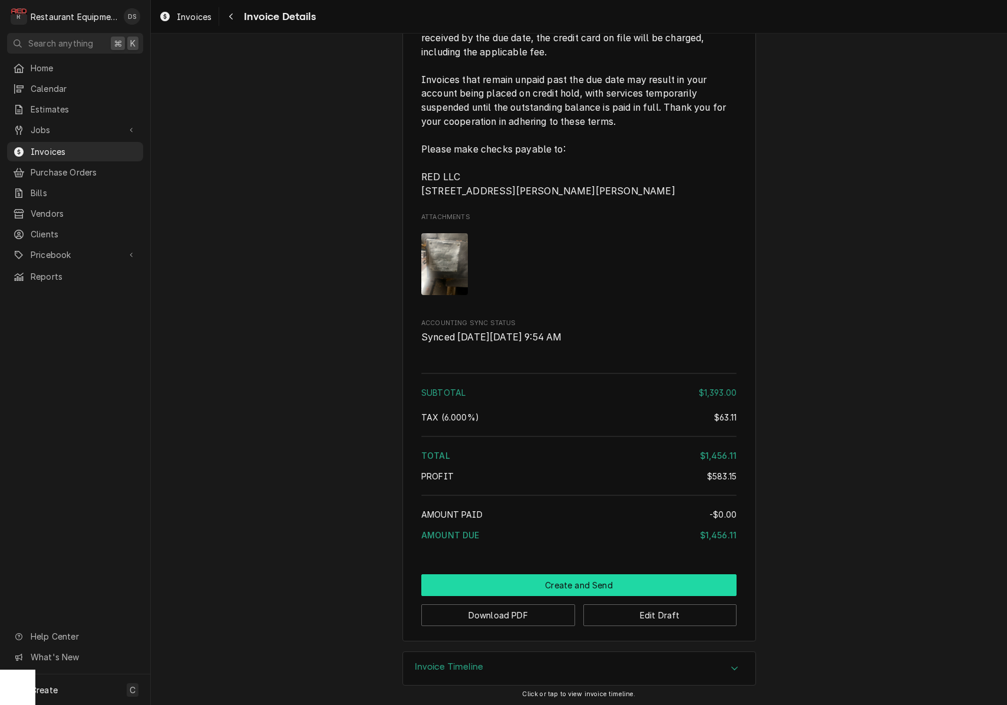
click at [577, 581] on button "Create and Send" at bounding box center [578, 585] width 315 height 22
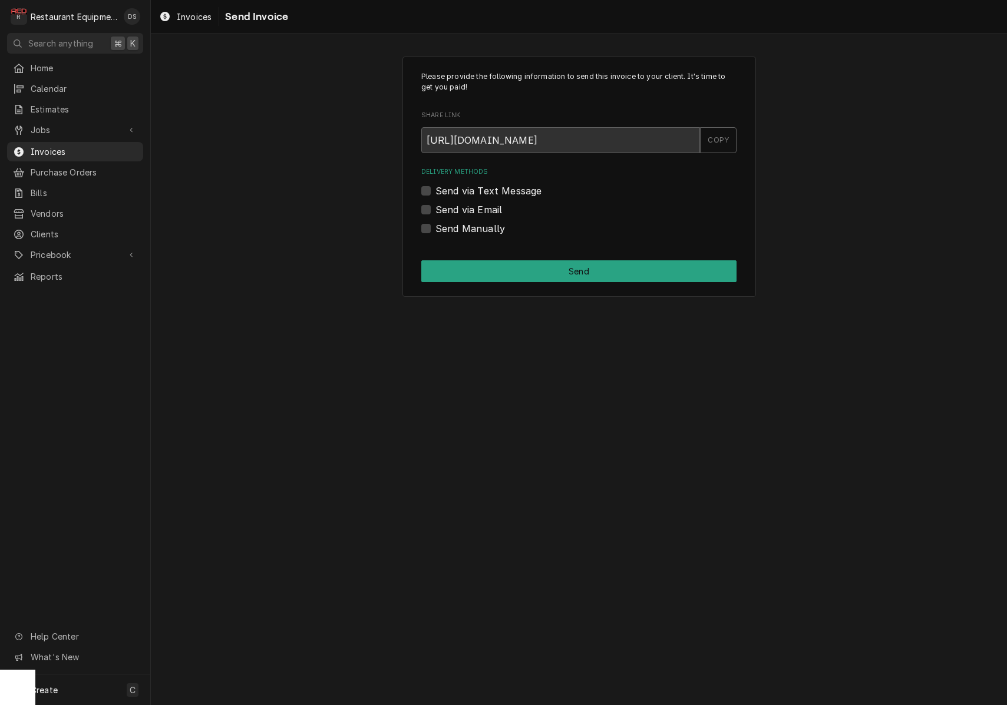
click at [435, 229] on label "Send Manually" at bounding box center [470, 229] width 70 height 14
click at [435, 229] on input "Send Manually" at bounding box center [592, 235] width 315 height 26
checkbox input "true"
click at [474, 258] on div "Please provide the following information to send this invoice to your client. I…" at bounding box center [578, 177] width 353 height 241
click at [474, 263] on button "Send" at bounding box center [578, 271] width 315 height 22
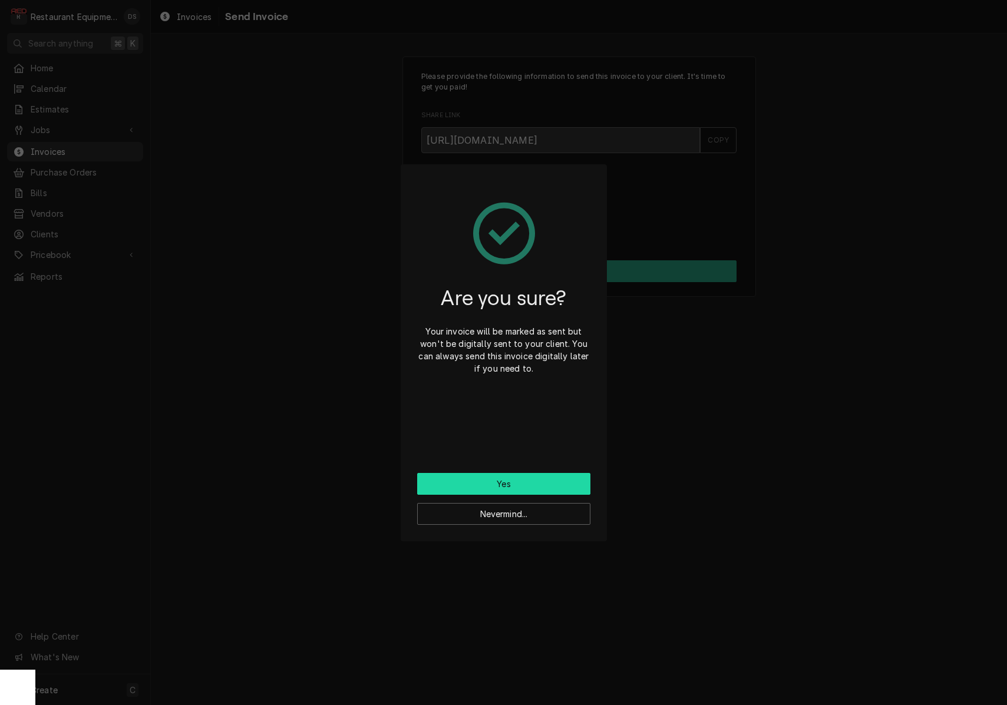
click at [506, 484] on button "Yes" at bounding box center [503, 484] width 173 height 22
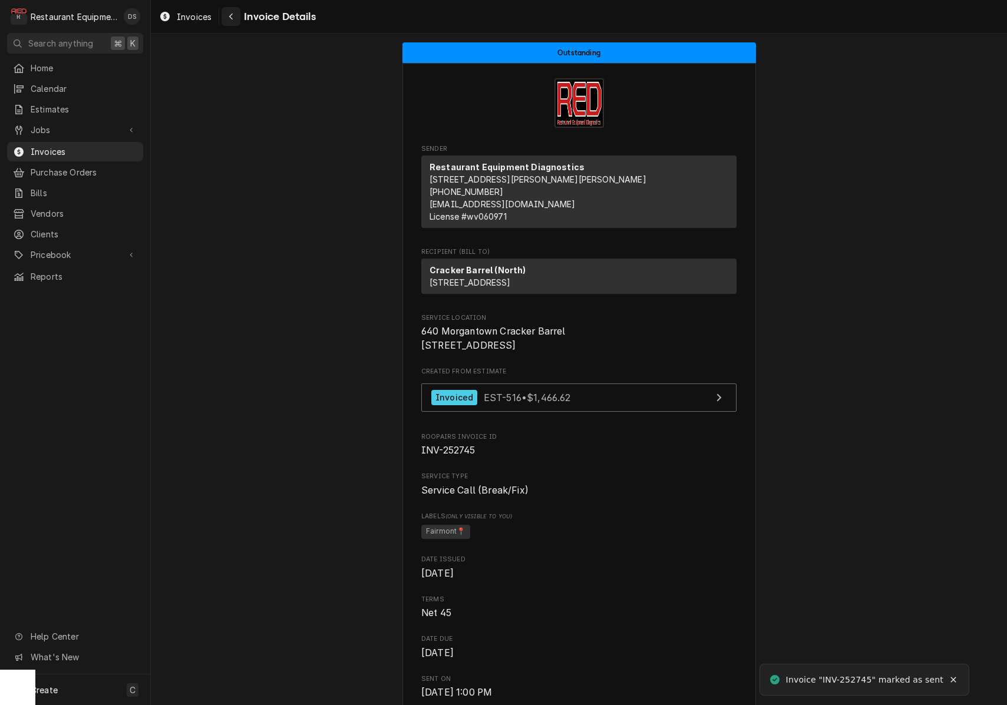
click at [231, 19] on icon "Navigate back" at bounding box center [231, 16] width 5 height 8
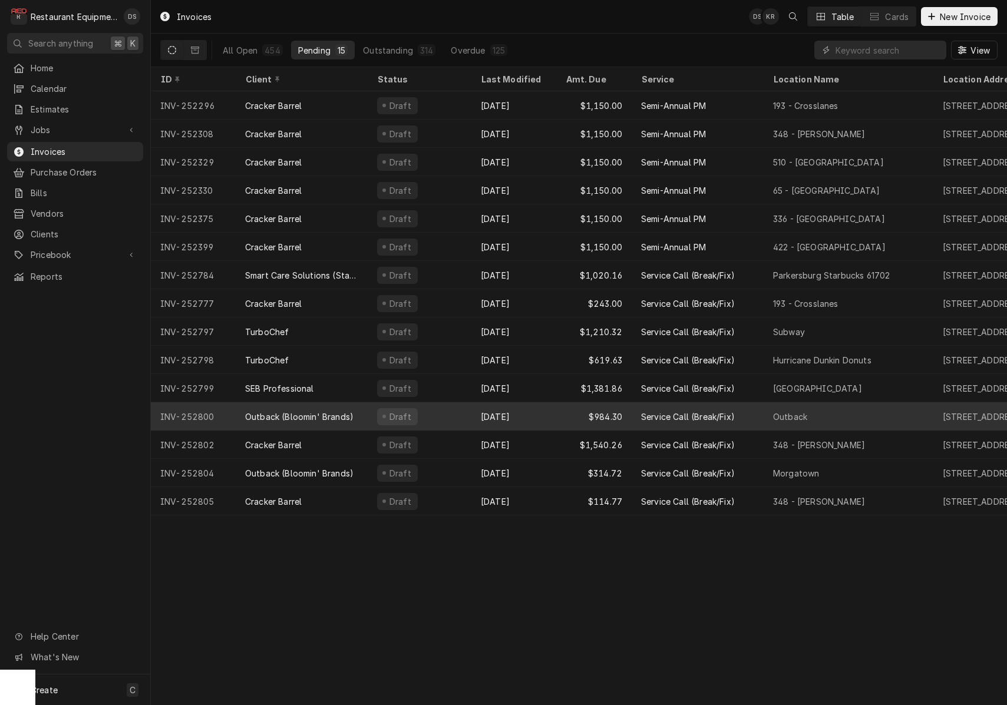
click at [490, 414] on div "Sep 16" at bounding box center [513, 416] width 85 height 28
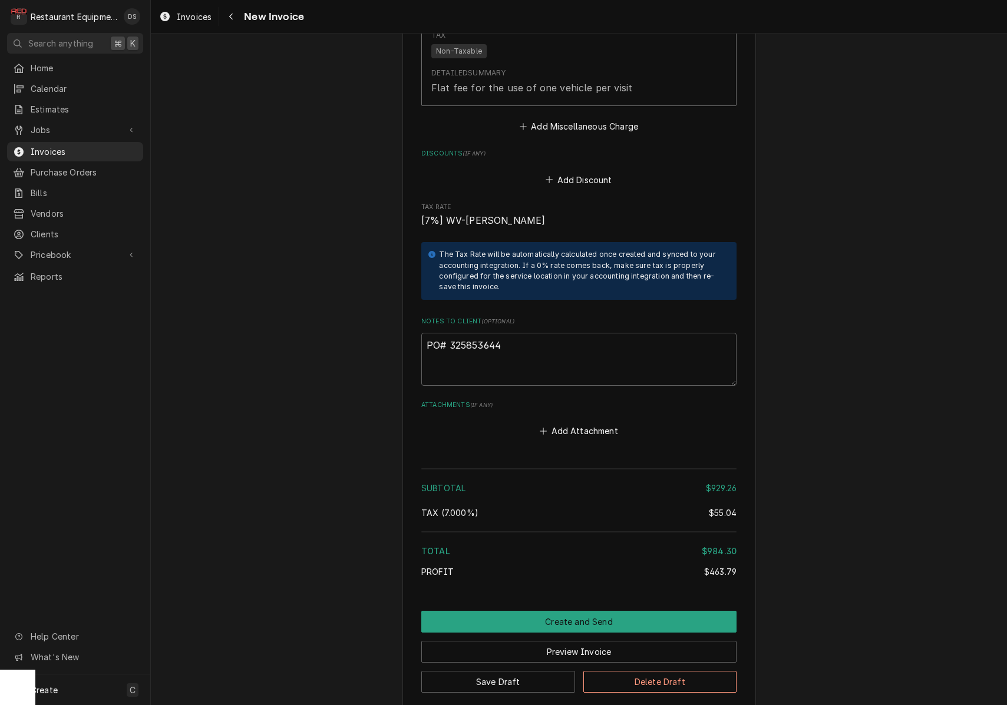
scroll to position [3054, 0]
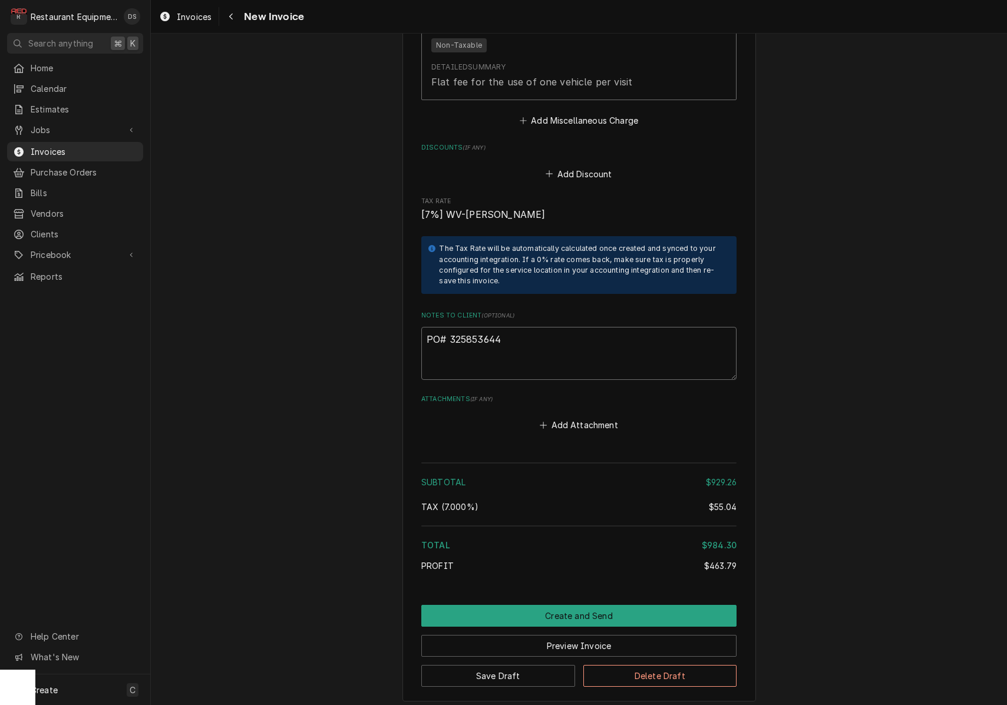
drag, startPoint x: 491, startPoint y: 306, endPoint x: 450, endPoint y: 306, distance: 41.2
click at [450, 327] on textarea "PO# 325853644" at bounding box center [578, 353] width 315 height 53
click at [543, 665] on button "Save Draft" at bounding box center [498, 676] width 154 height 22
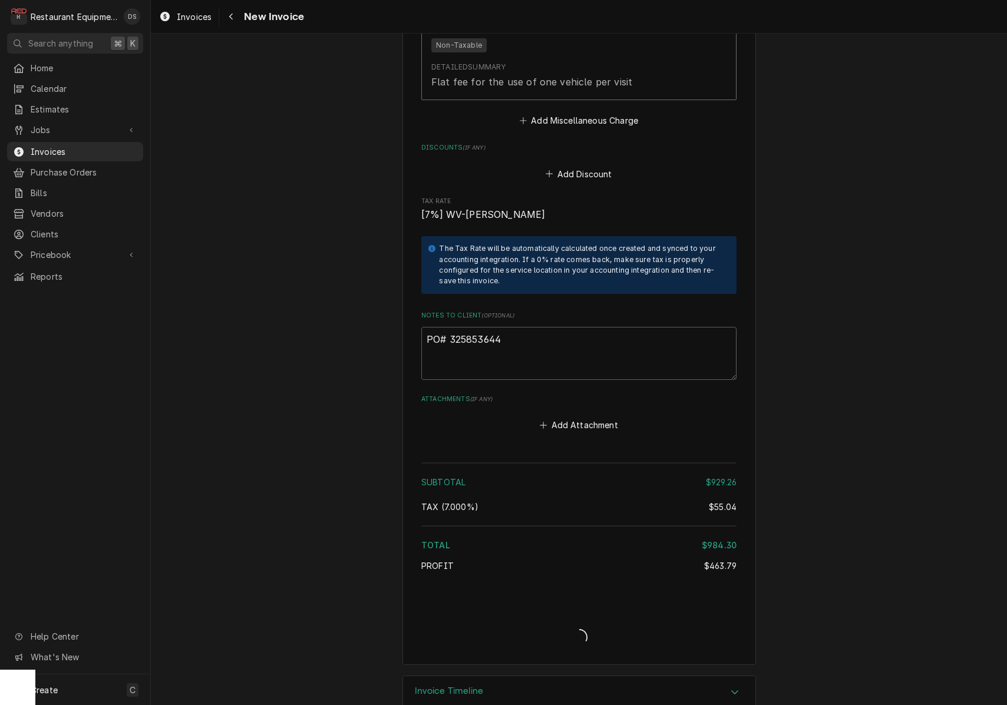
scroll to position [3044, 0]
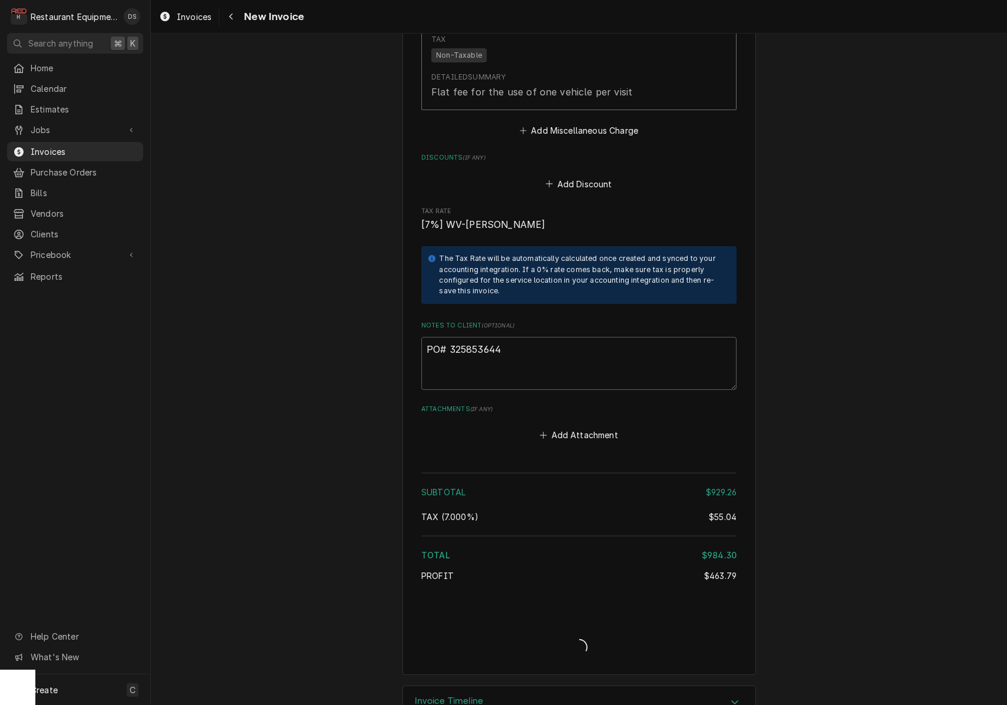
type textarea "x"
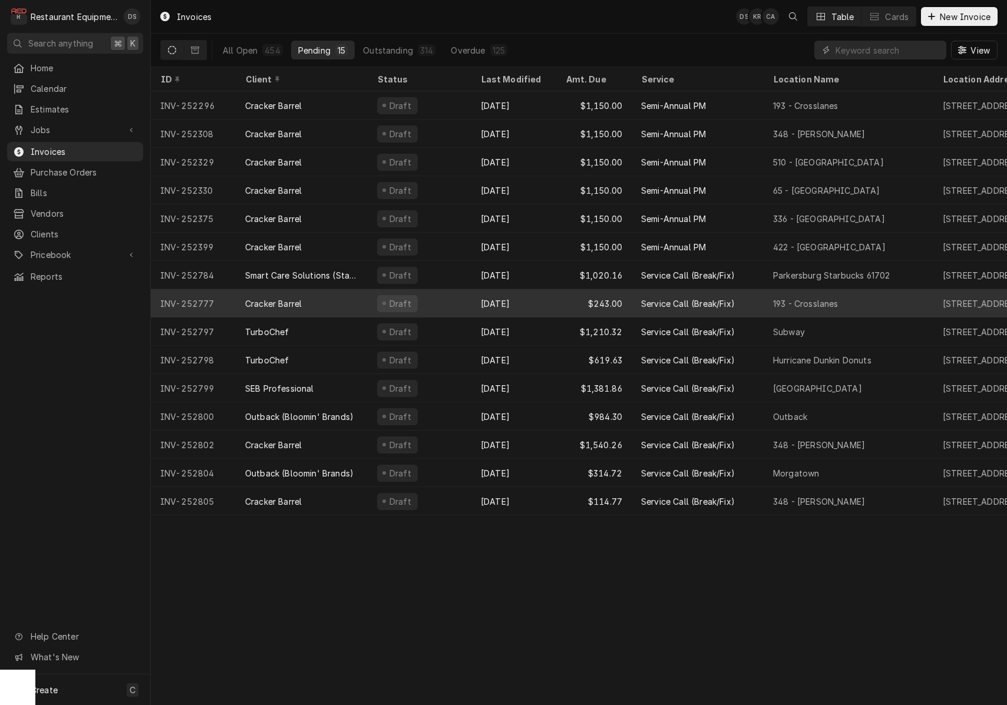
click at [547, 299] on div "Sep 12" at bounding box center [513, 303] width 85 height 28
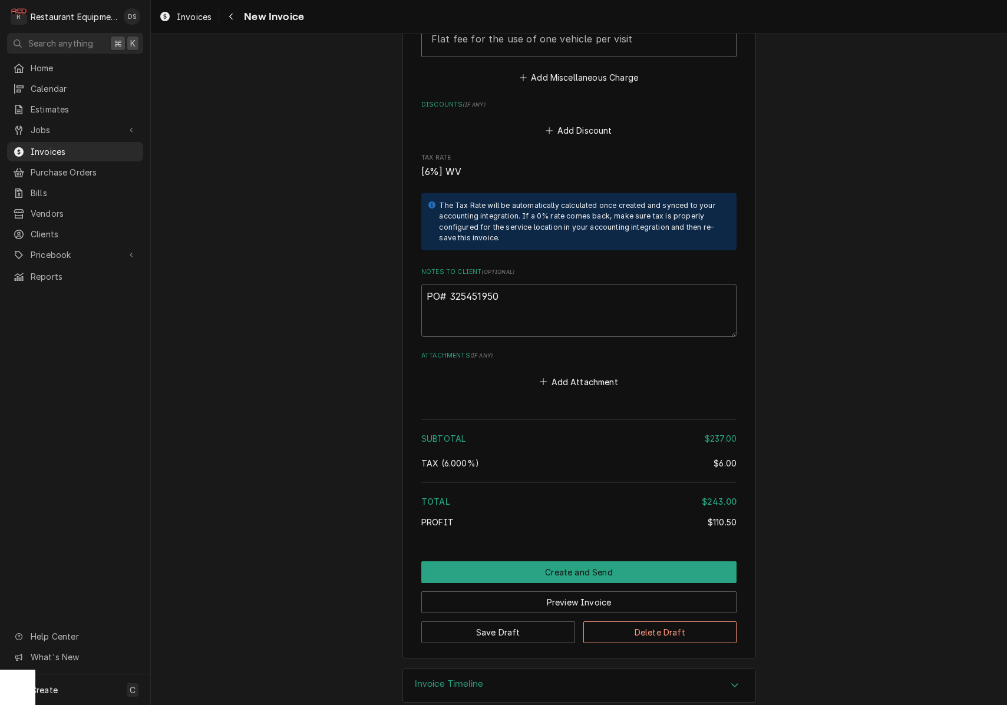
scroll to position [1749, 0]
drag, startPoint x: 500, startPoint y: 281, endPoint x: 448, endPoint y: 280, distance: 51.8
click at [448, 285] on textarea "PO# 325451950" at bounding box center [578, 311] width 315 height 53
click at [600, 592] on button "Preview Invoice" at bounding box center [578, 603] width 315 height 22
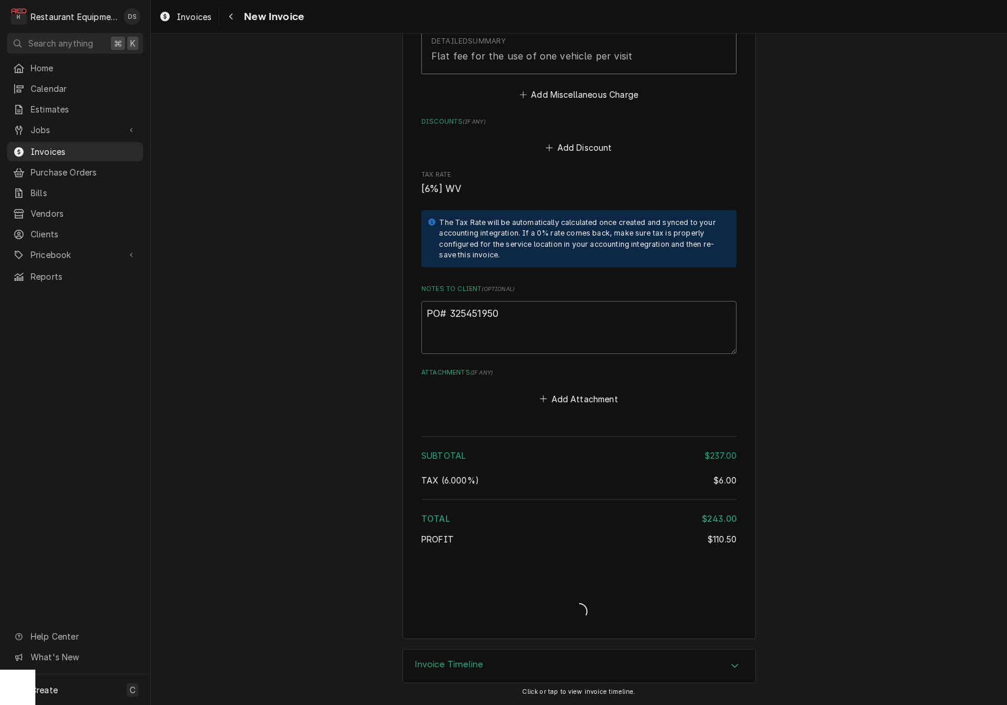
scroll to position [1712, 0]
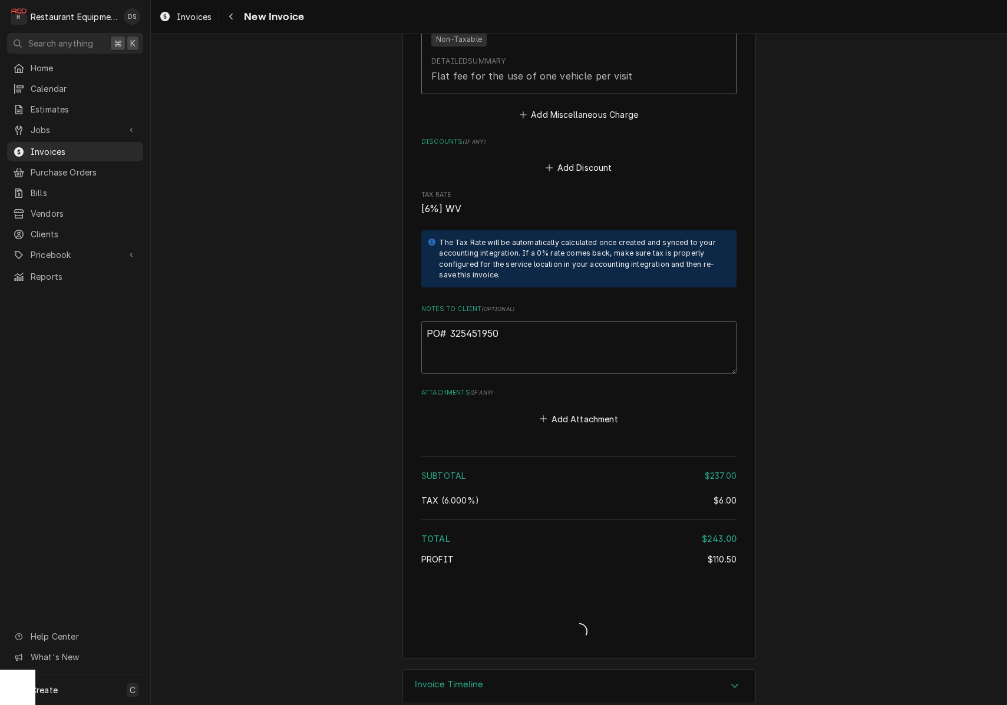
type textarea "x"
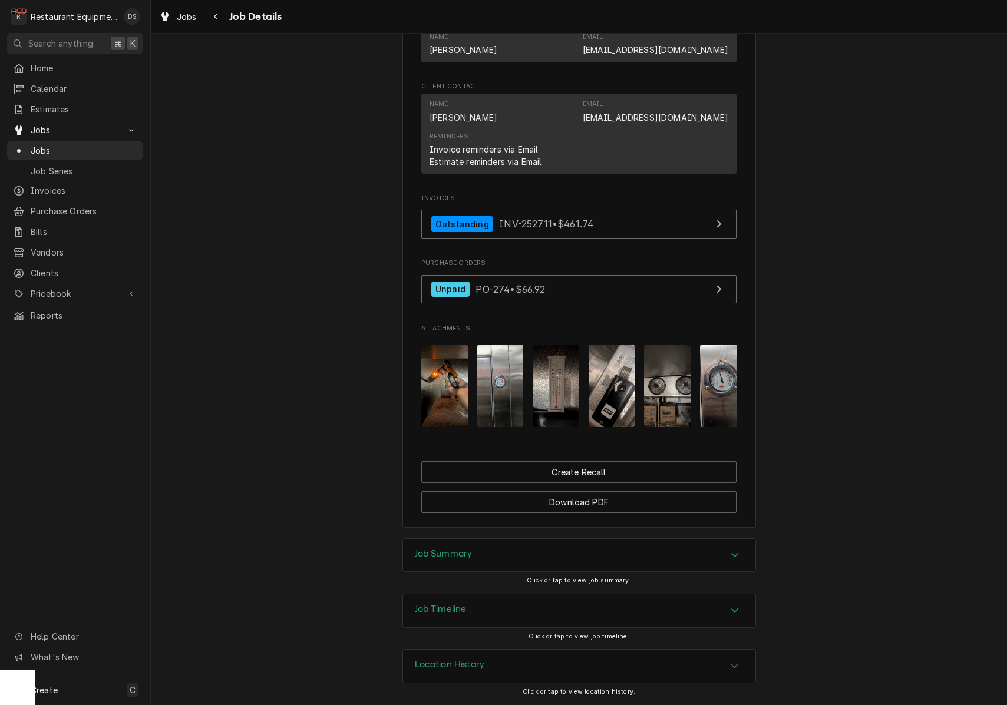
scroll to position [900, 0]
click at [438, 377] on img "Attachments" at bounding box center [444, 386] width 47 height 82
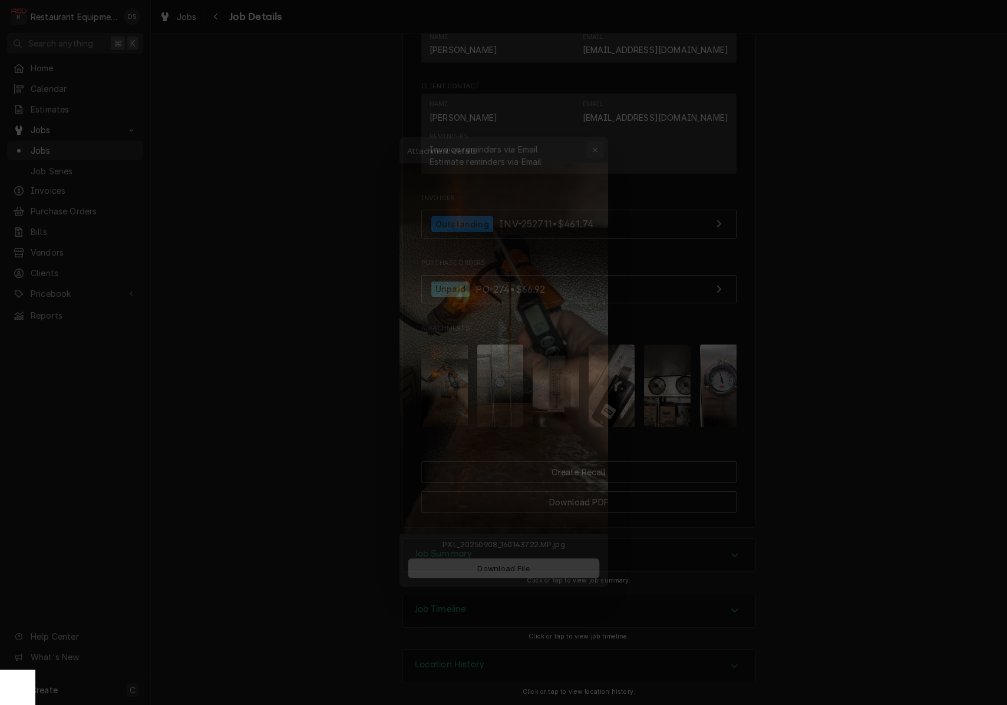
click at [606, 122] on div "button" at bounding box center [603, 123] width 12 height 12
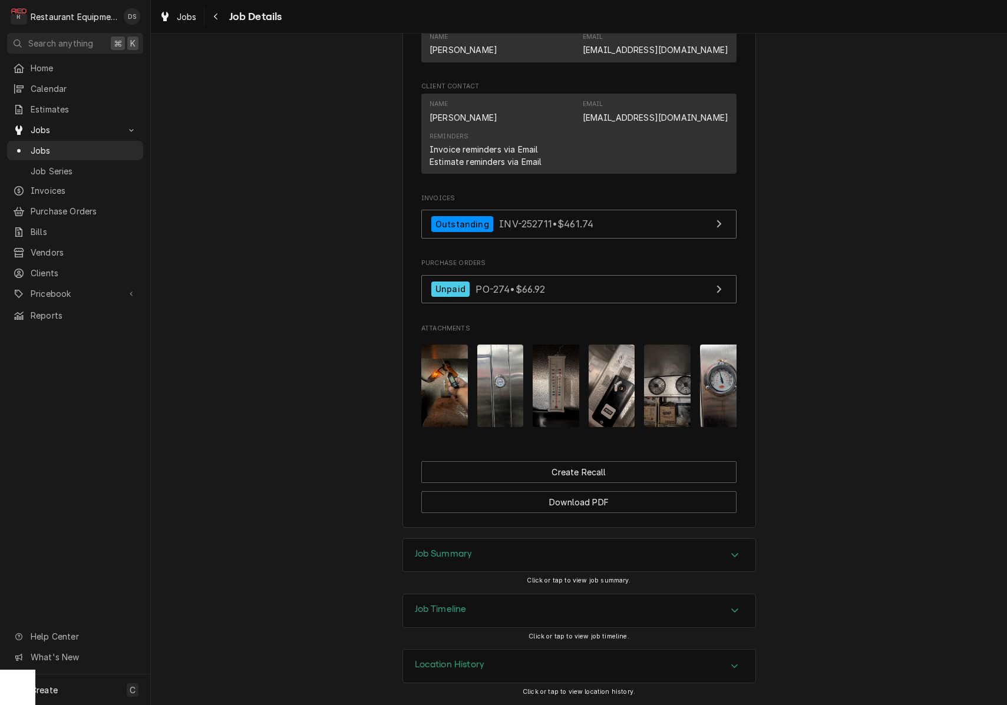
click at [517, 378] on img "Attachments" at bounding box center [500, 386] width 47 height 82
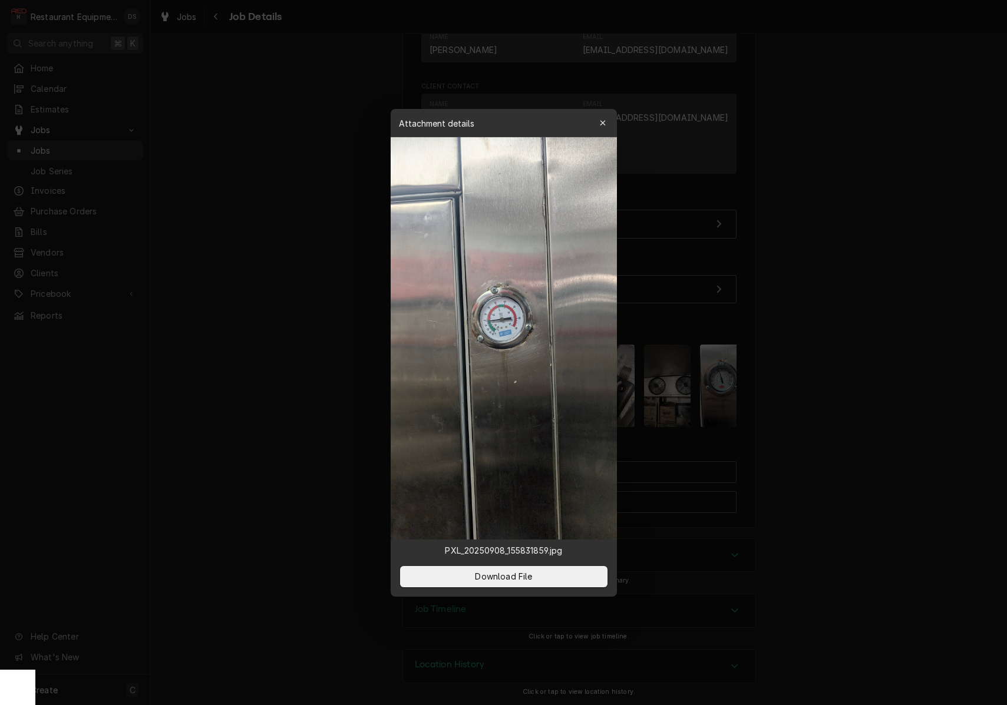
drag, startPoint x: 603, startPoint y: 124, endPoint x: 600, endPoint y: 181, distance: 57.3
click at [603, 125] on icon "button" at bounding box center [602, 123] width 6 height 8
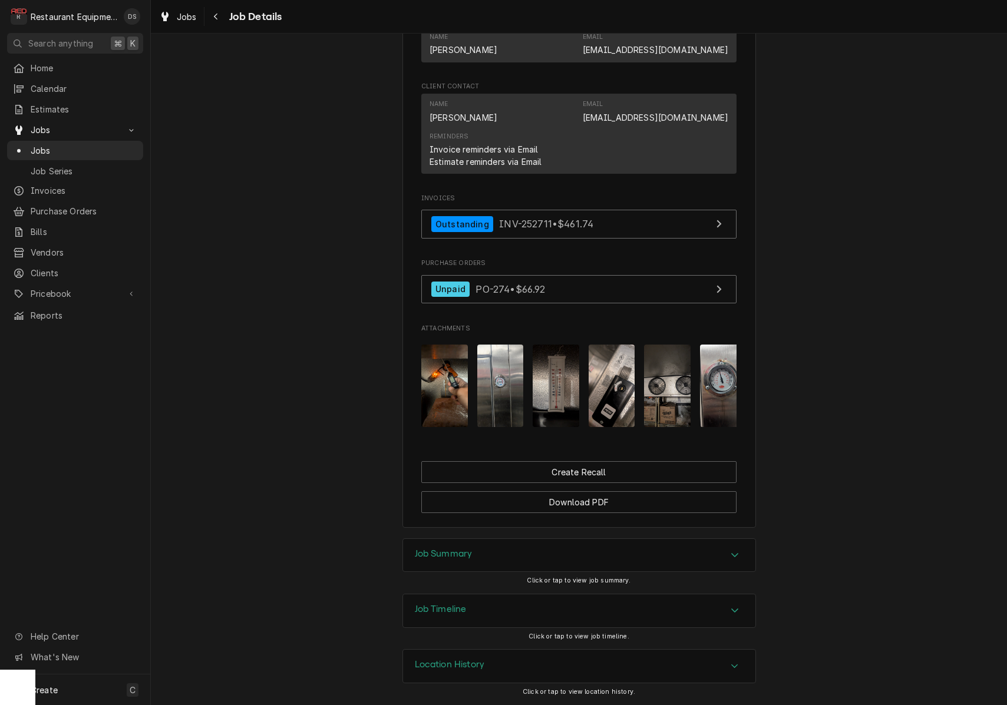
click at [551, 398] on img "Attachments" at bounding box center [556, 386] width 47 height 82
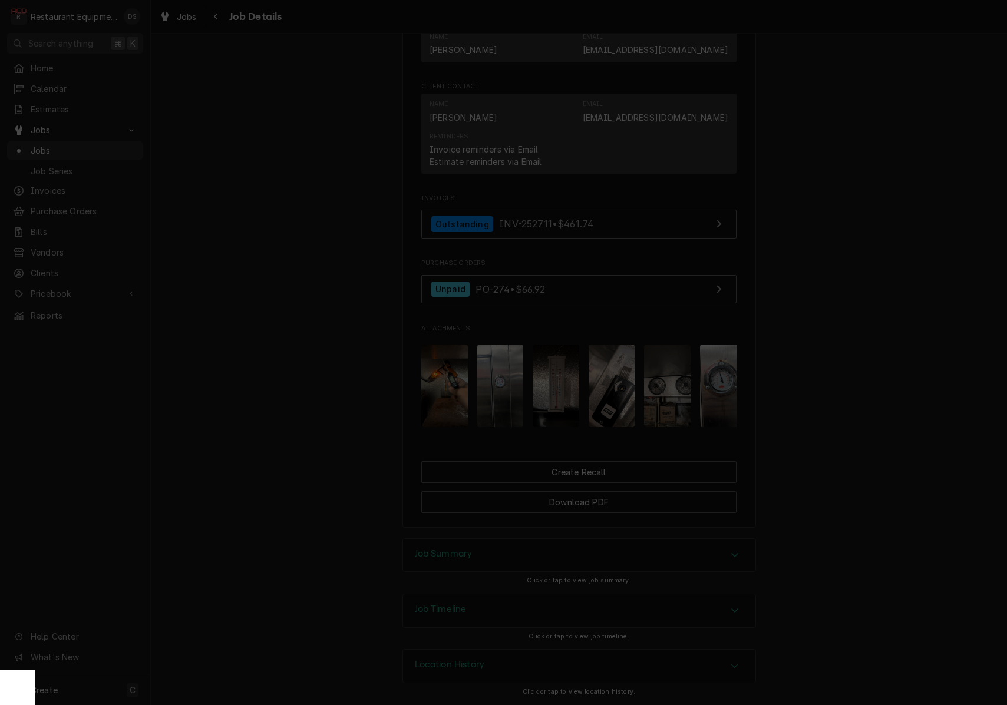
click at [605, 127] on div "button" at bounding box center [603, 123] width 12 height 12
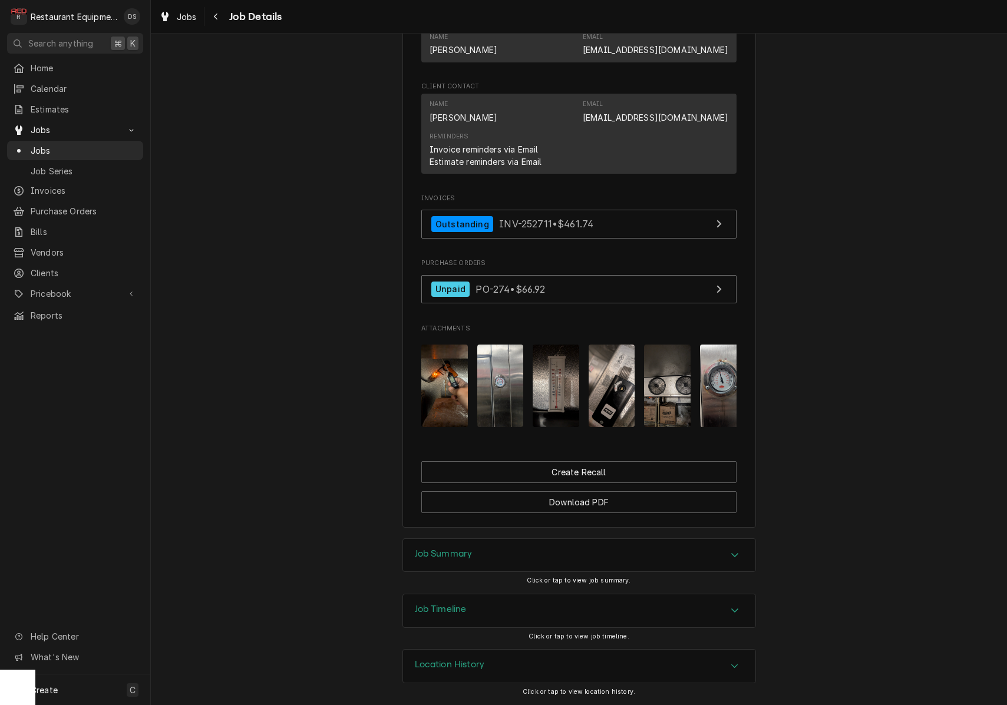
click at [613, 381] on img "Attachments" at bounding box center [612, 386] width 47 height 82
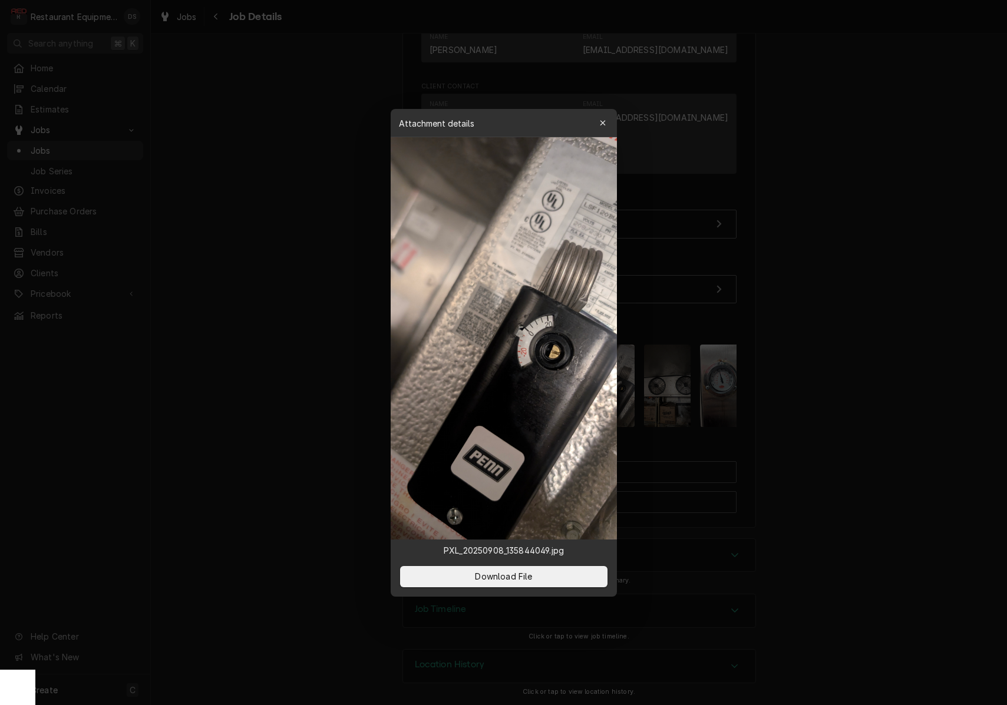
drag, startPoint x: 602, startPoint y: 123, endPoint x: 606, endPoint y: 137, distance: 15.3
click at [602, 123] on icon "button" at bounding box center [602, 123] width 6 height 8
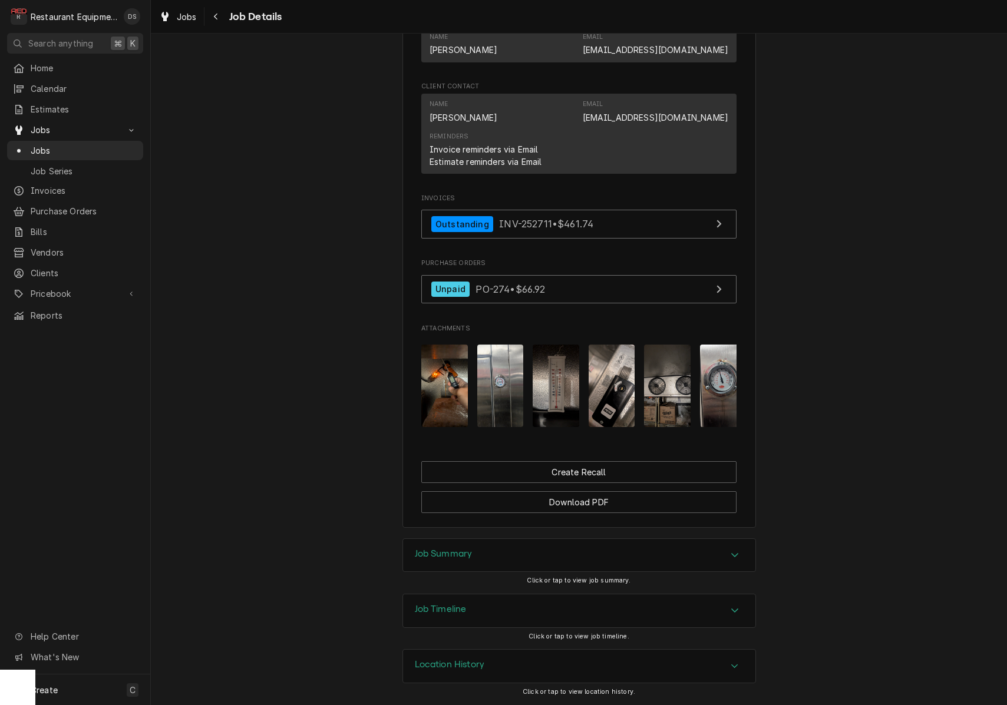
scroll to position [0, 0]
drag, startPoint x: 557, startPoint y: 548, endPoint x: 559, endPoint y: 542, distance: 6.3
click at [557, 548] on div "Job Summary" at bounding box center [579, 555] width 352 height 33
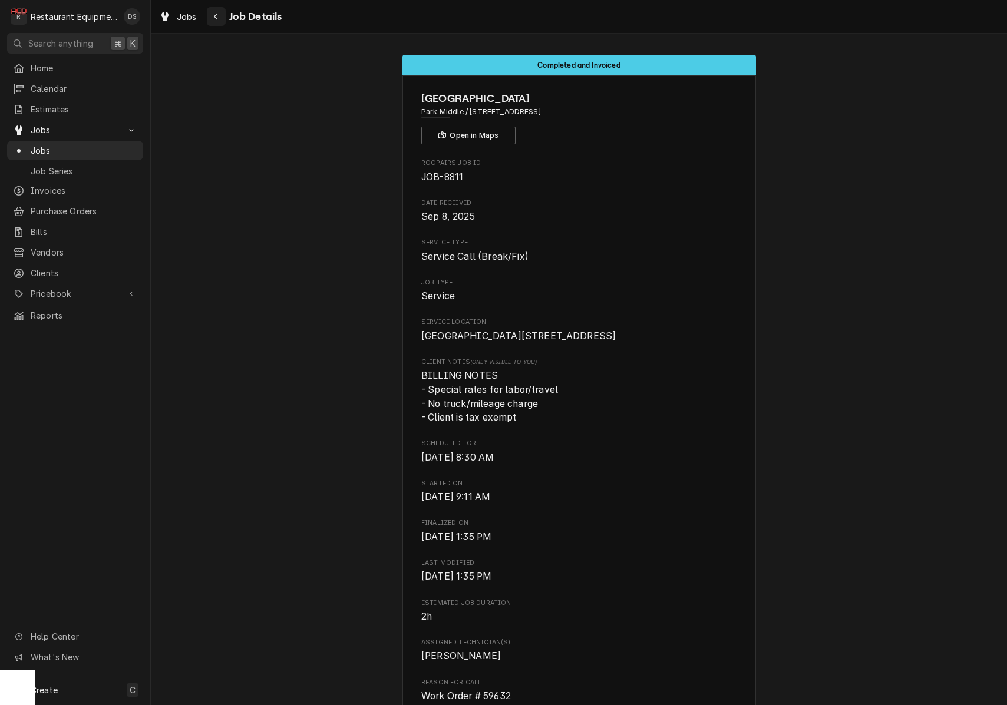
click at [216, 16] on icon "Navigate back" at bounding box center [216, 17] width 4 height 6
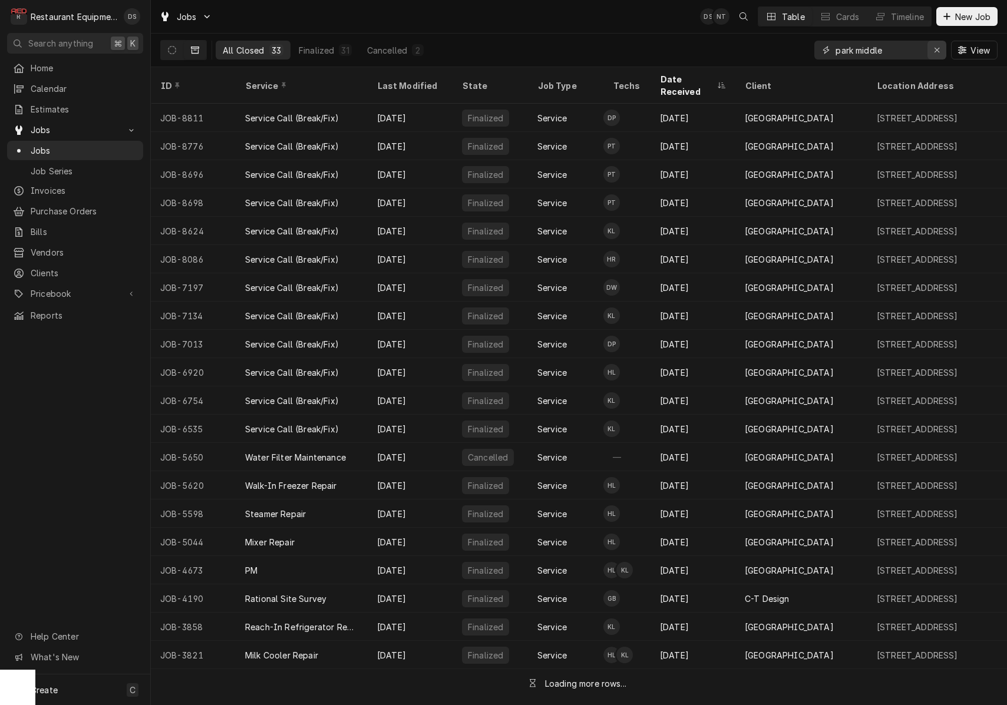
click at [934, 47] on icon "Erase input" at bounding box center [937, 50] width 6 height 8
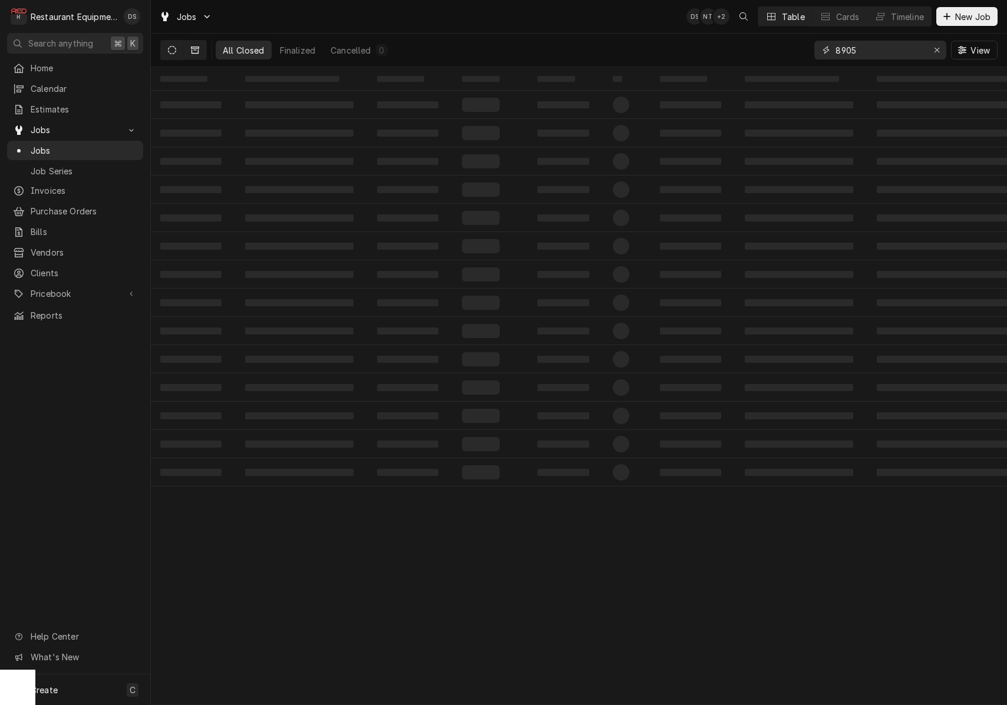
type input "8905"
click at [174, 51] on icon "Dynamic Content Wrapper" at bounding box center [172, 50] width 8 height 8
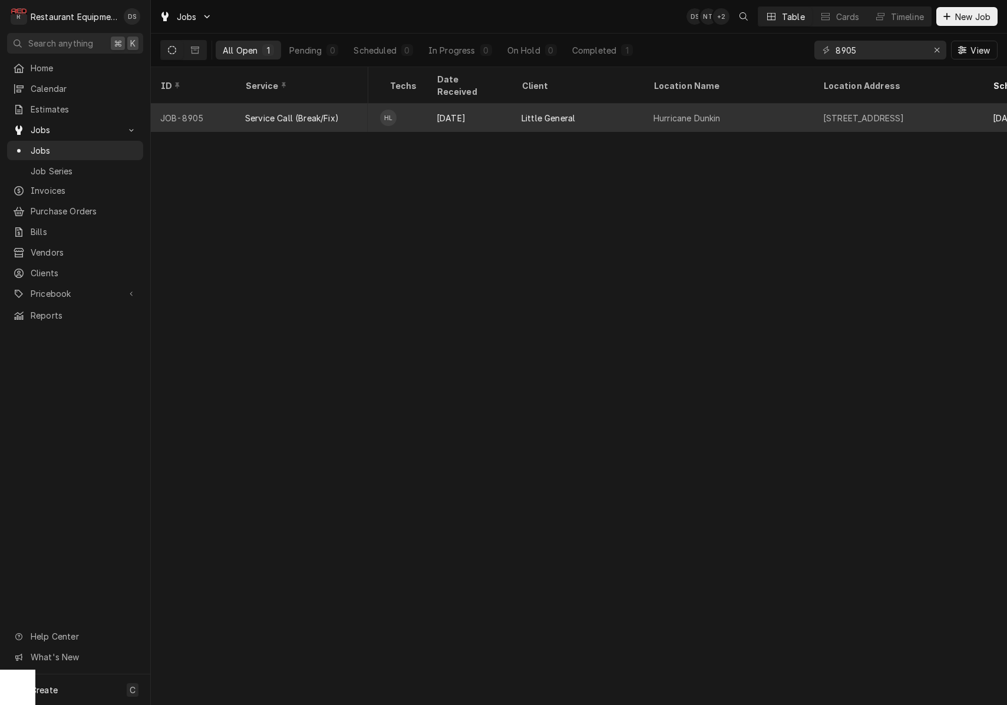
scroll to position [0, 702]
click at [802, 104] on div "Hurricane Dunkin" at bounding box center [727, 118] width 170 height 28
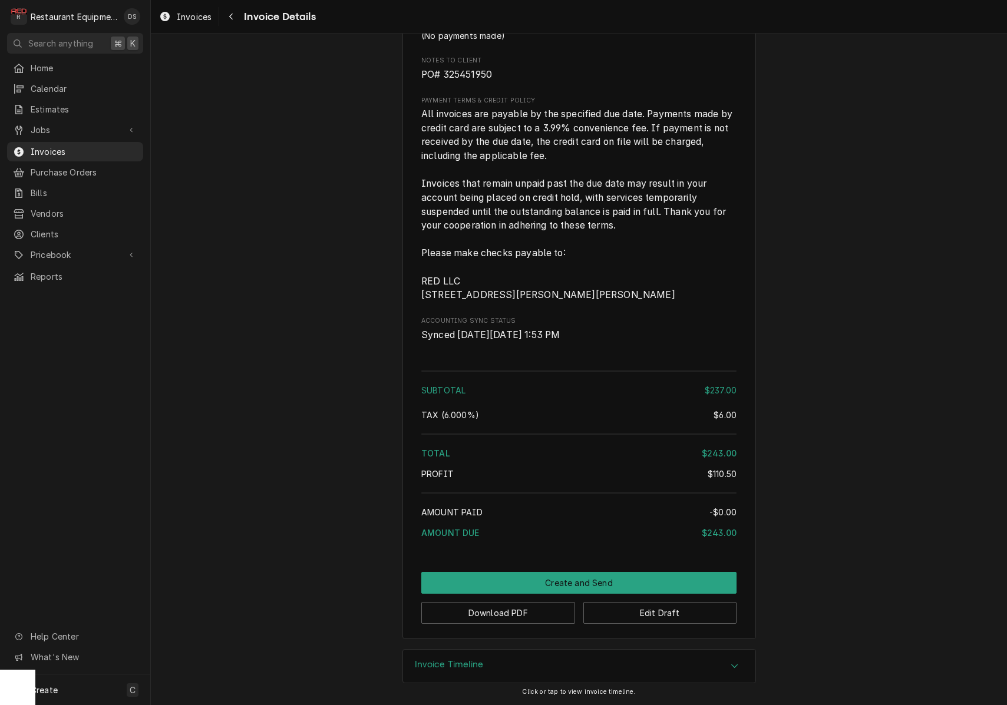
scroll to position [1679, 0]
click at [521, 608] on button "Download PDF" at bounding box center [498, 613] width 154 height 22
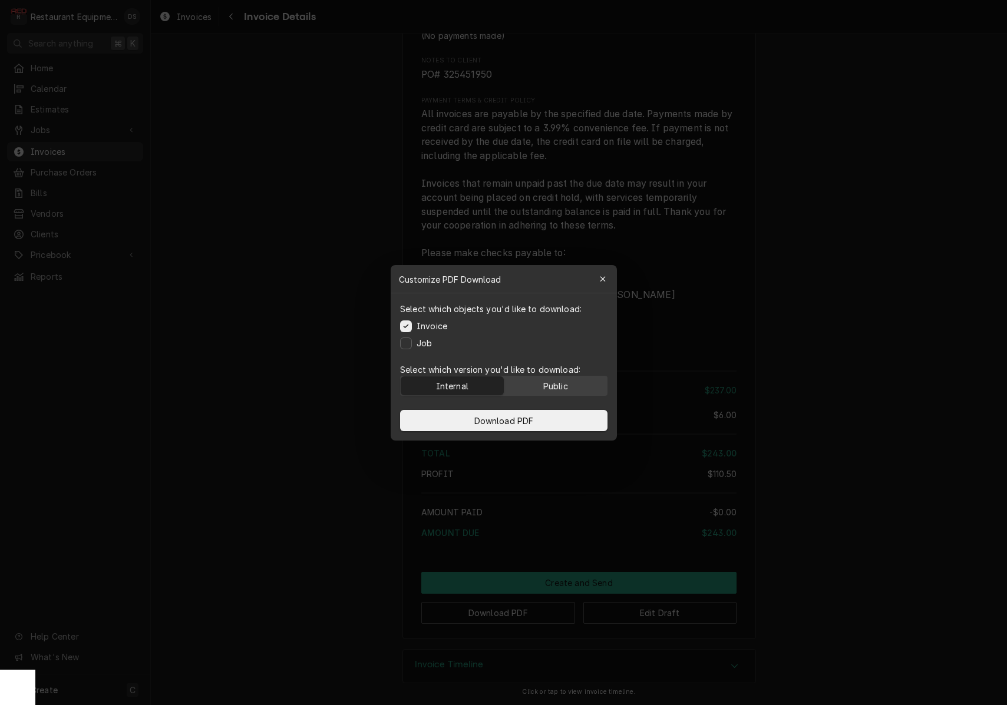
click at [536, 389] on button "Public" at bounding box center [555, 385] width 103 height 19
click at [530, 415] on span "Download PDF" at bounding box center [503, 420] width 64 height 12
